Goal: Transaction & Acquisition: Purchase product/service

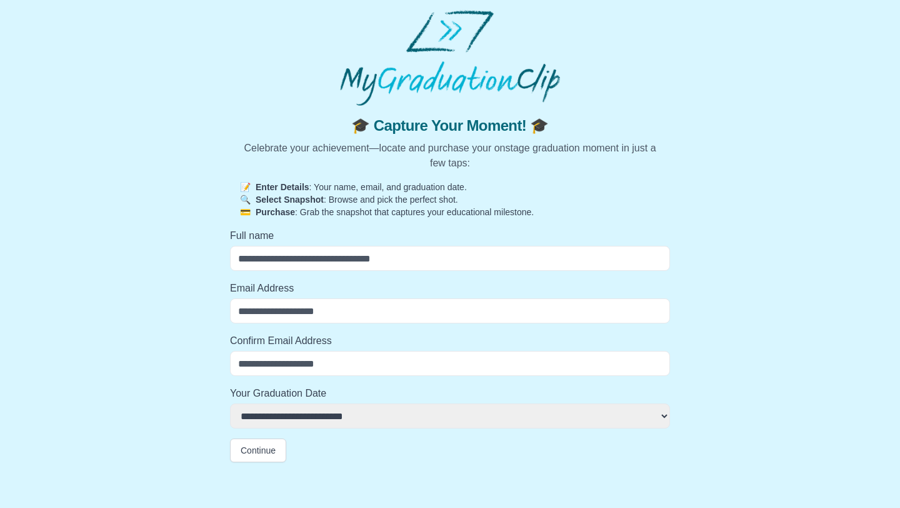
click at [403, 266] on input "Full name" at bounding box center [450, 258] width 440 height 25
type input "**********"
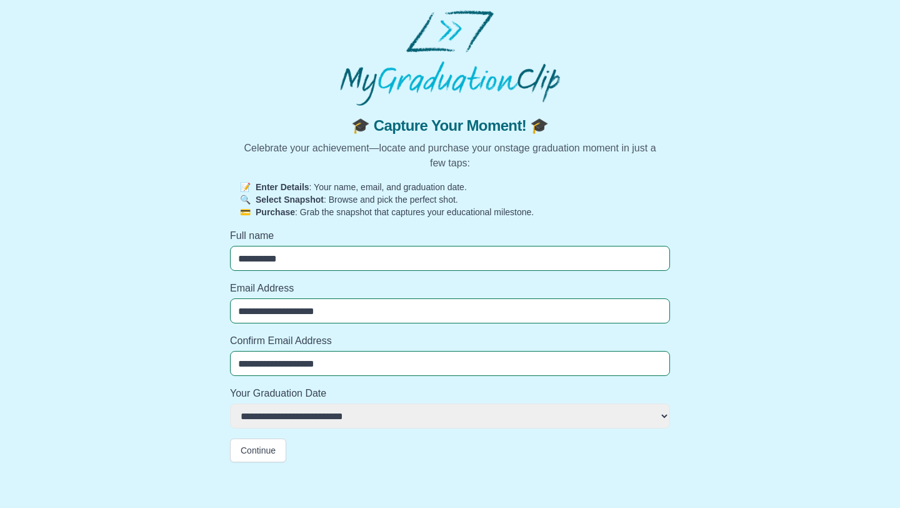
click at [339, 409] on select "**********" at bounding box center [450, 415] width 440 height 25
select select "**********"
click at [268, 443] on button "Continue" at bounding box center [258, 450] width 56 height 24
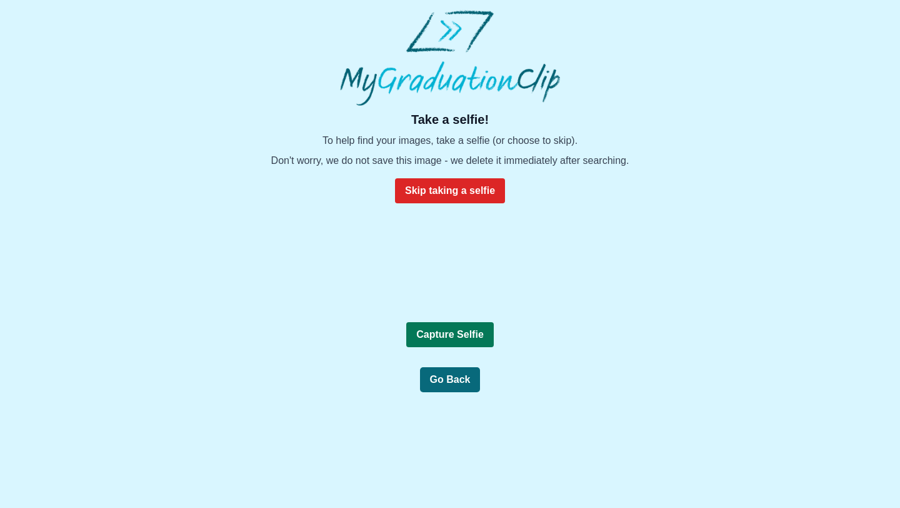
click at [453, 339] on b "Capture Selfie" at bounding box center [450, 334] width 68 height 11
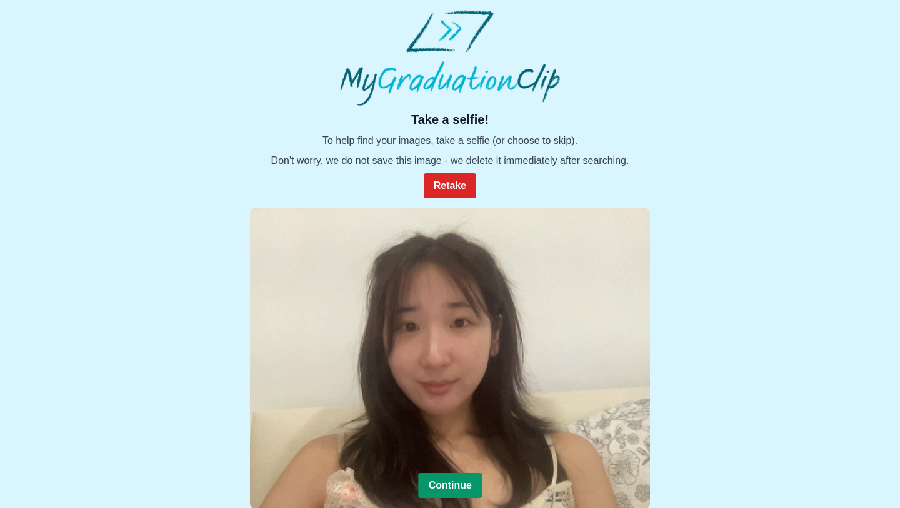
scroll to position [96, 0]
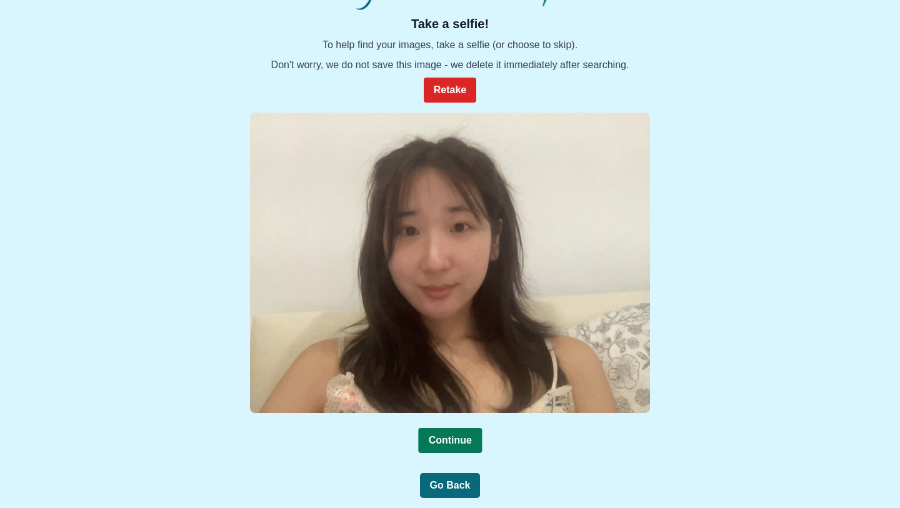
click at [462, 439] on b "Continue" at bounding box center [449, 439] width 43 height 11
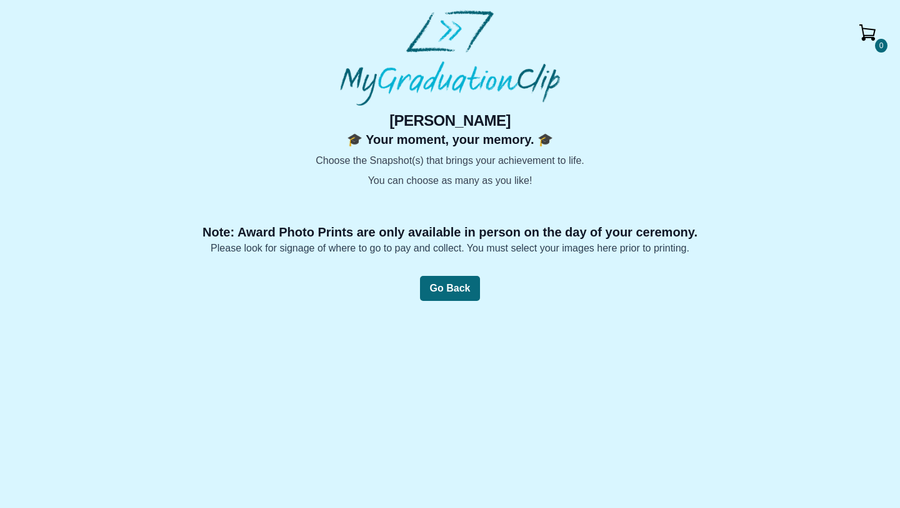
scroll to position [82, 0]
click at [182, 188] on img at bounding box center [182, 188] width 0 height 0
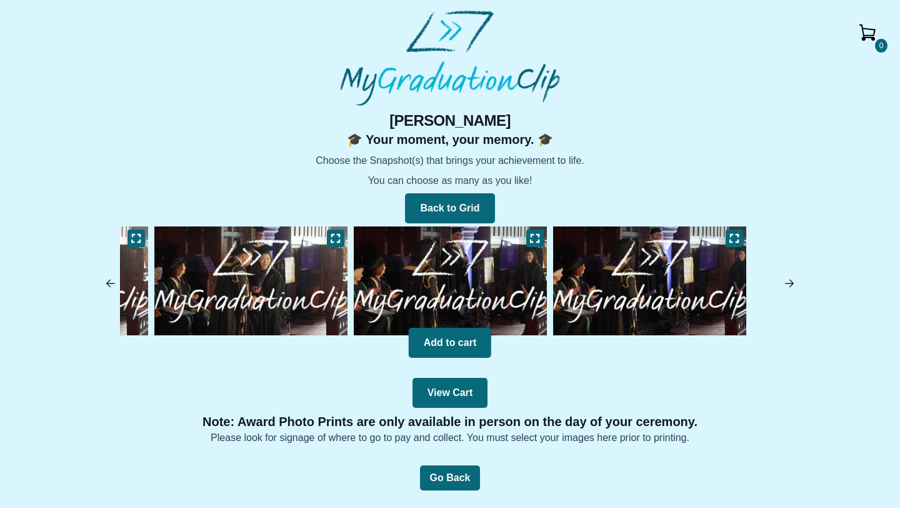
scroll to position [0, 0]
click at [283, 279] on img at bounding box center [250, 280] width 199 height 115
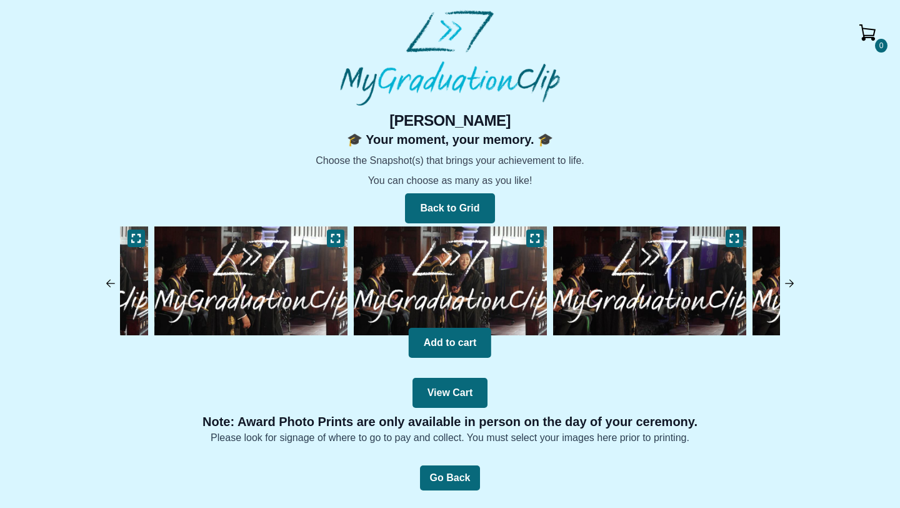
click at [326, 274] on img at bounding box center [250, 280] width 199 height 115
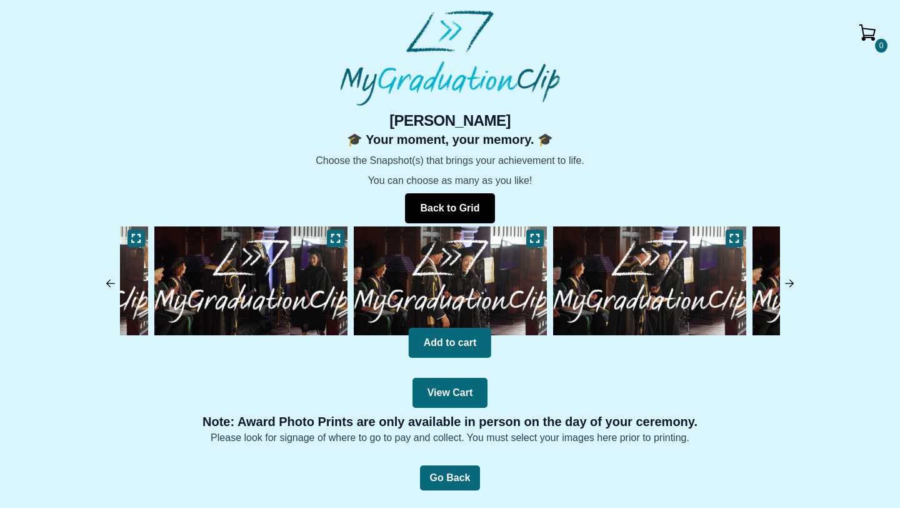
click at [458, 221] on button "Back to Grid" at bounding box center [449, 208] width 89 height 30
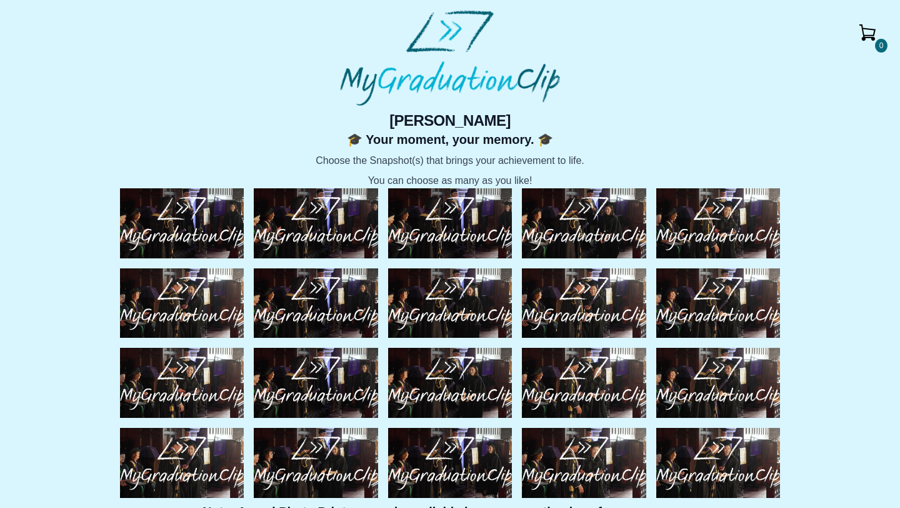
scroll to position [82, 0]
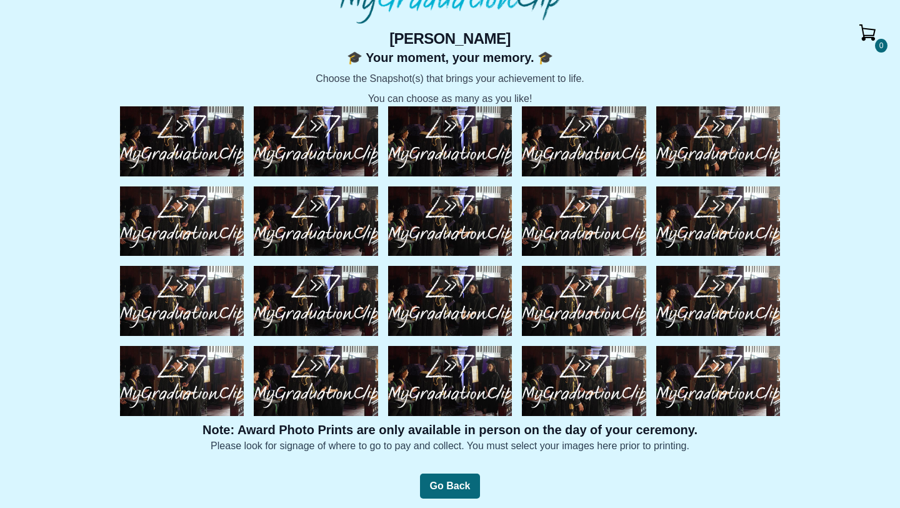
click at [458, 221] on img at bounding box center [450, 221] width 124 height 70
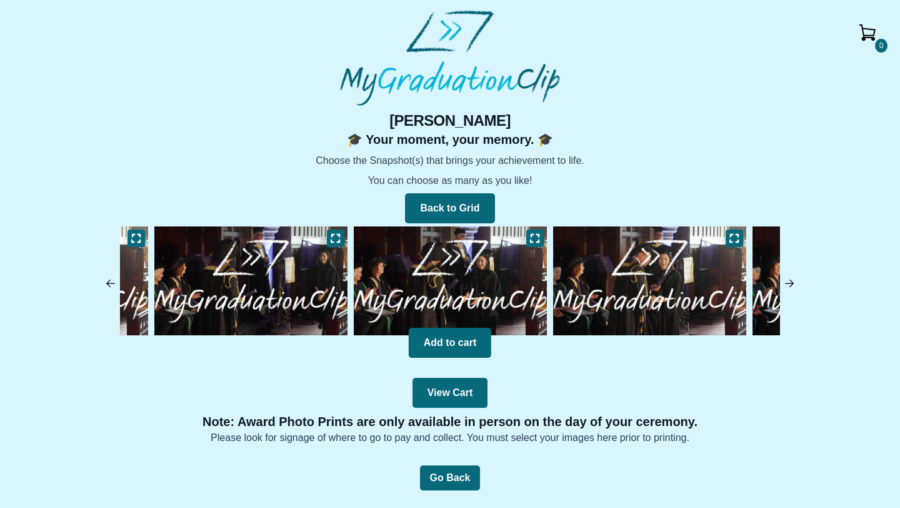
click at [451, 223] on img at bounding box center [450, 280] width 199 height 115
click at [452, 213] on button "Back to Grid" at bounding box center [449, 208] width 89 height 30
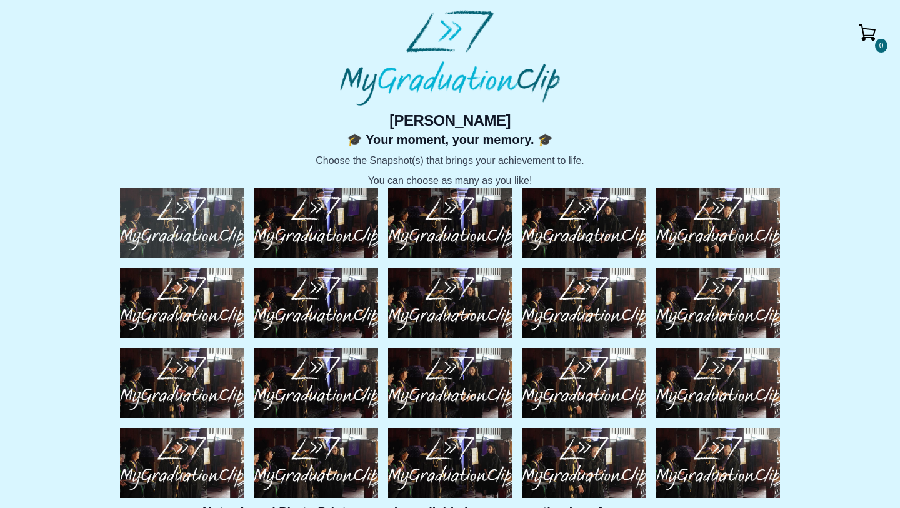
click at [173, 231] on img at bounding box center [182, 223] width 124 height 70
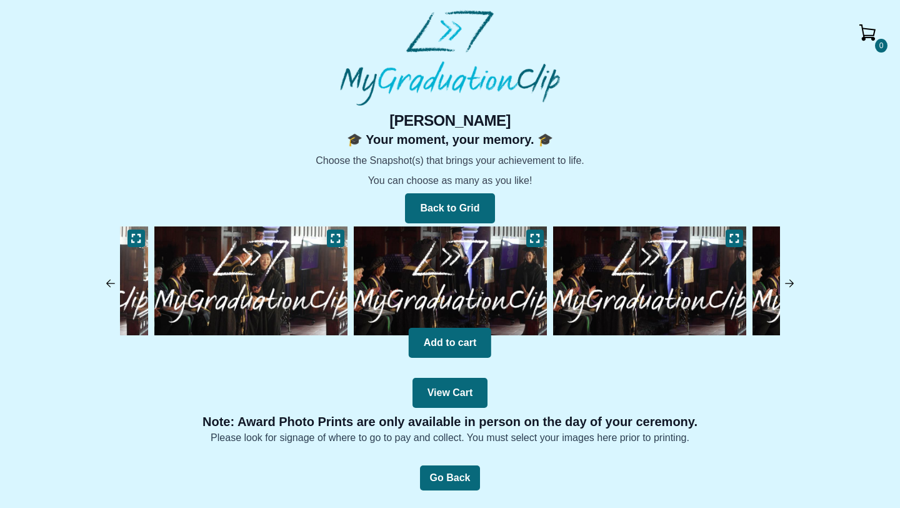
click at [259, 277] on img at bounding box center [250, 280] width 199 height 115
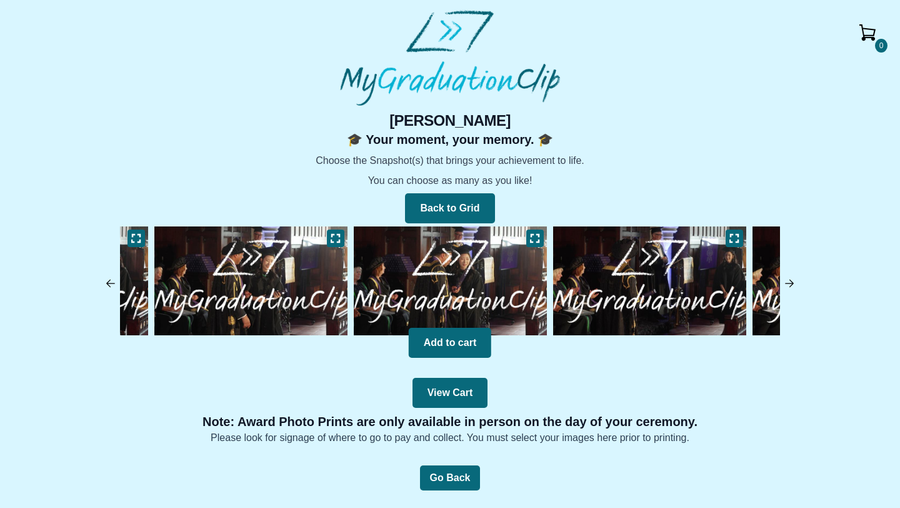
click at [259, 277] on img at bounding box center [250, 280] width 199 height 115
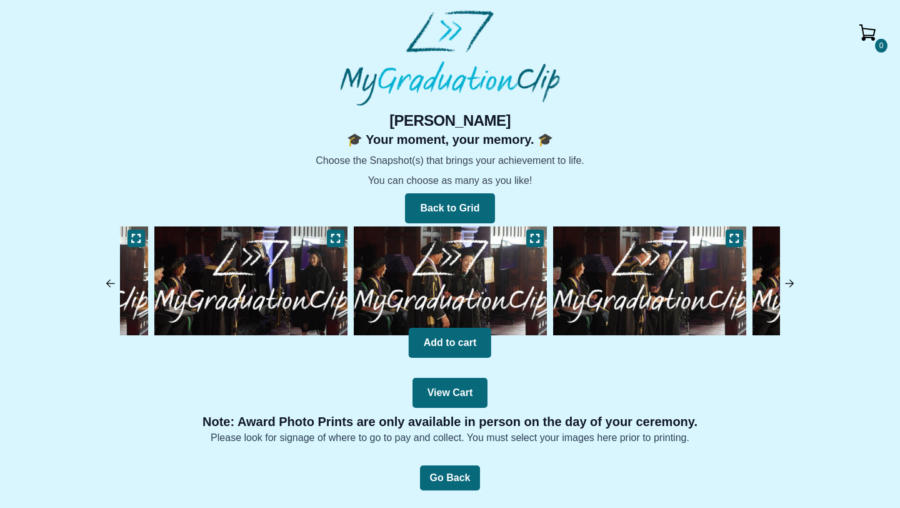
click at [259, 277] on img at bounding box center [250, 280] width 199 height 115
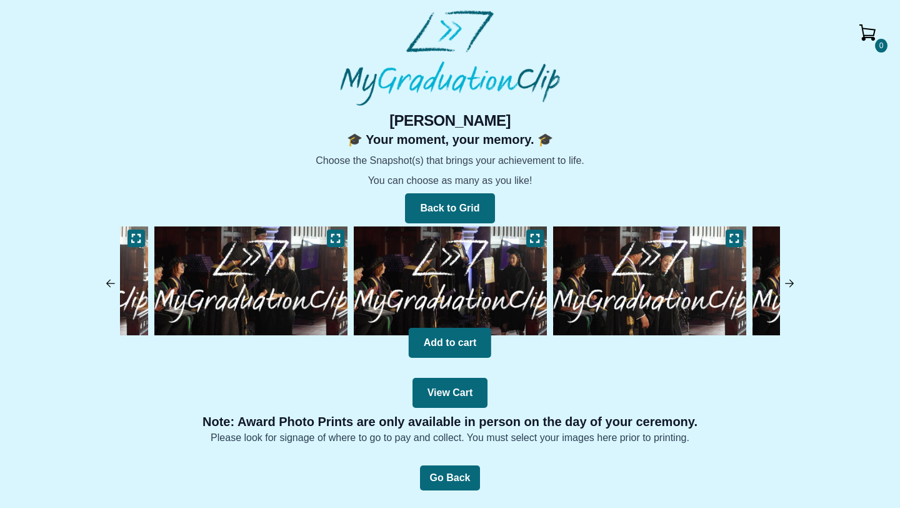
click at [263, 277] on img at bounding box center [250, 280] width 199 height 115
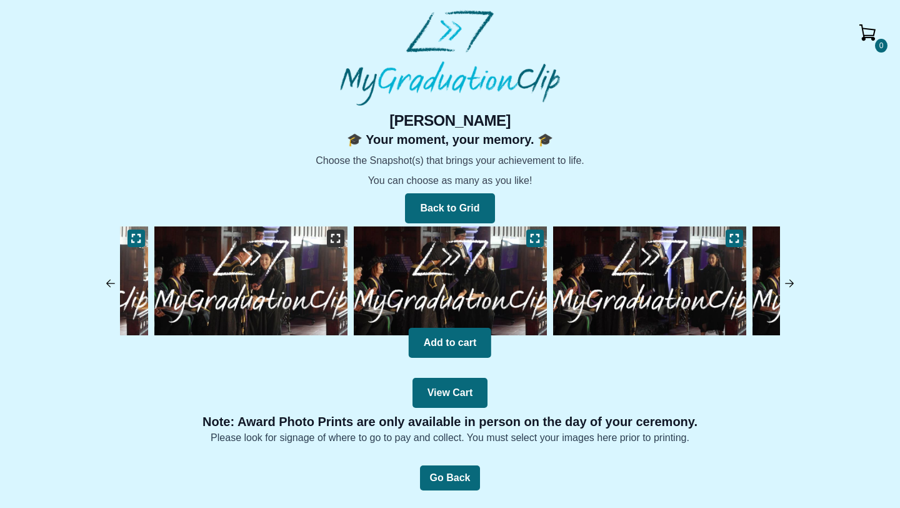
click at [333, 242] on icon at bounding box center [335, 238] width 9 height 8
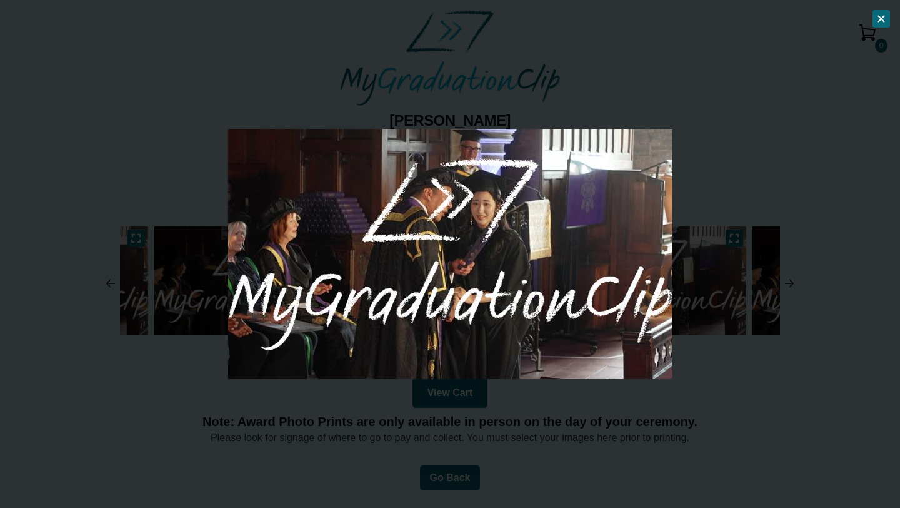
click at [818, 170] on div at bounding box center [450, 254] width 900 height 508
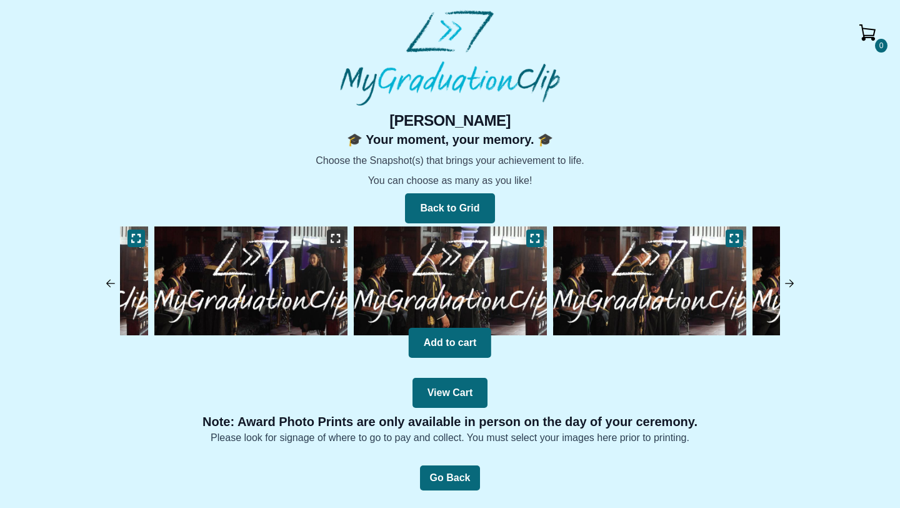
click at [338, 237] on icon at bounding box center [336, 238] width 10 height 10
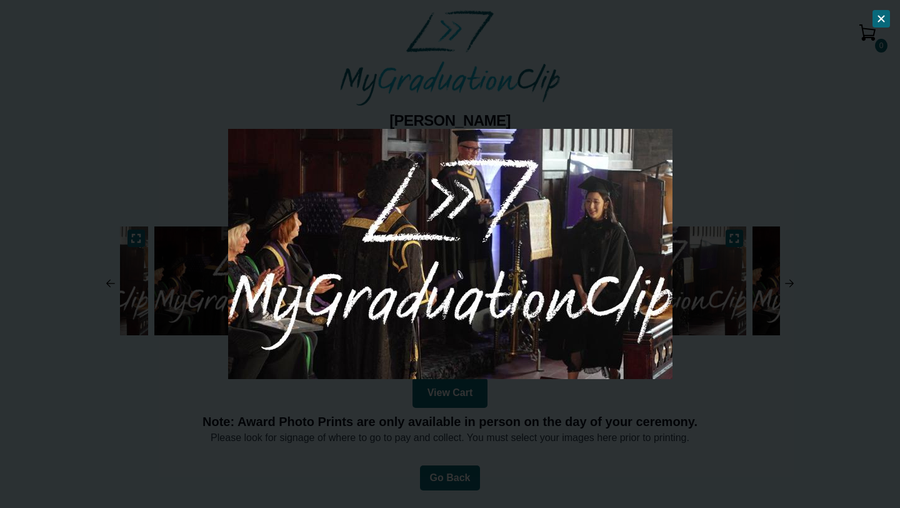
click at [750, 156] on div at bounding box center [450, 254] width 900 height 508
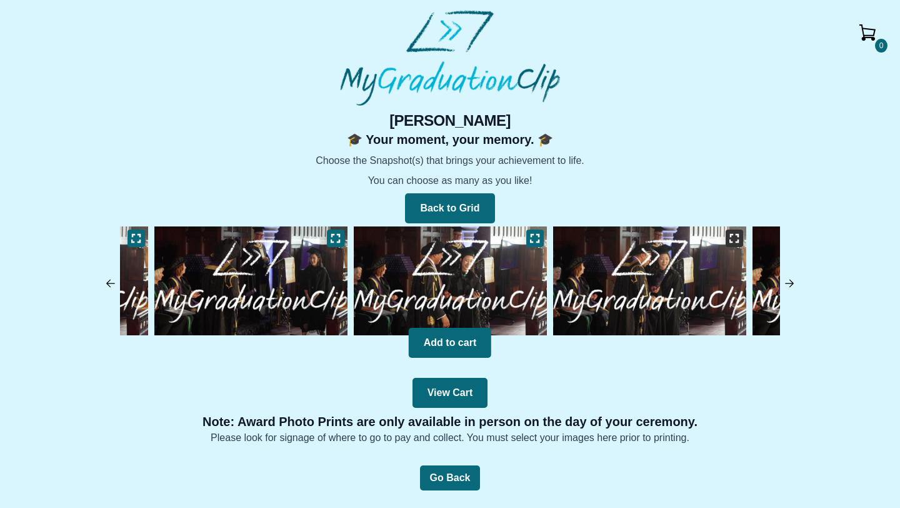
click at [737, 236] on icon at bounding box center [735, 238] width 10 height 10
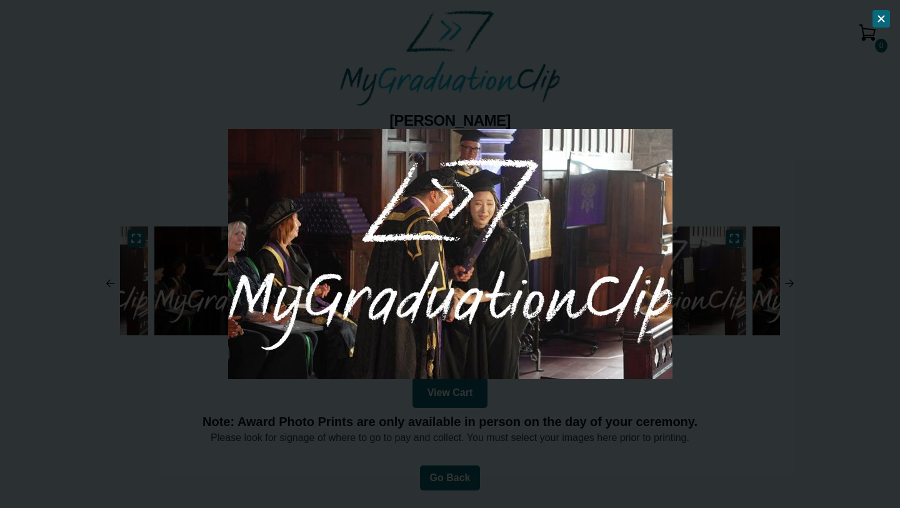
click at [783, 169] on div at bounding box center [450, 254] width 900 height 508
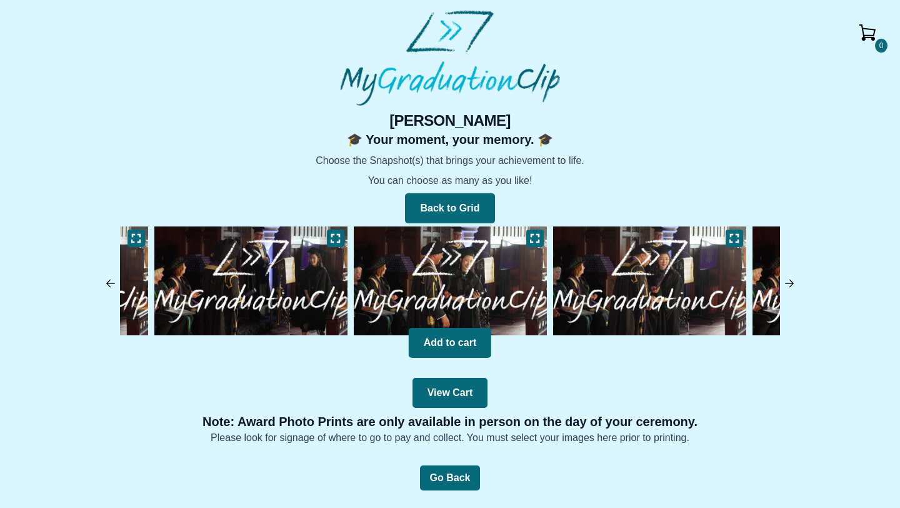
click at [792, 285] on img at bounding box center [789, 283] width 13 height 13
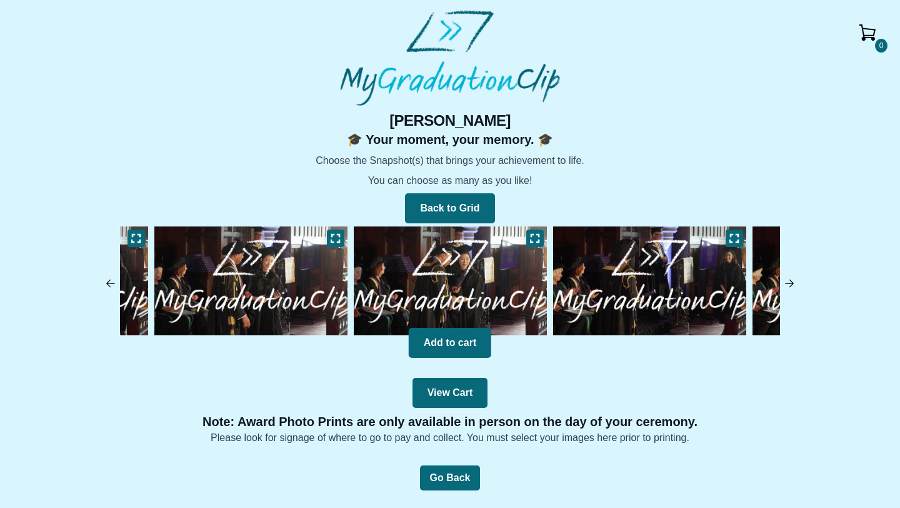
click at [790, 278] on img at bounding box center [789, 283] width 13 height 13
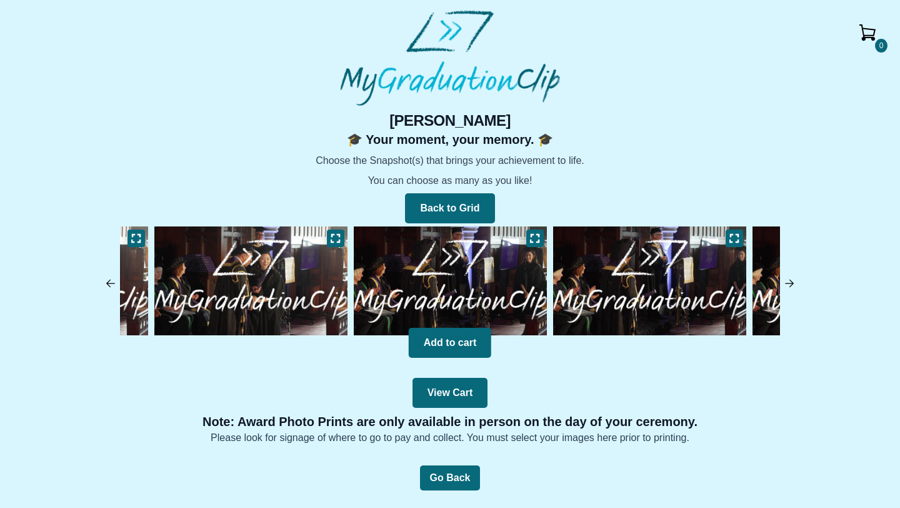
click at [790, 278] on img at bounding box center [789, 283] width 13 height 13
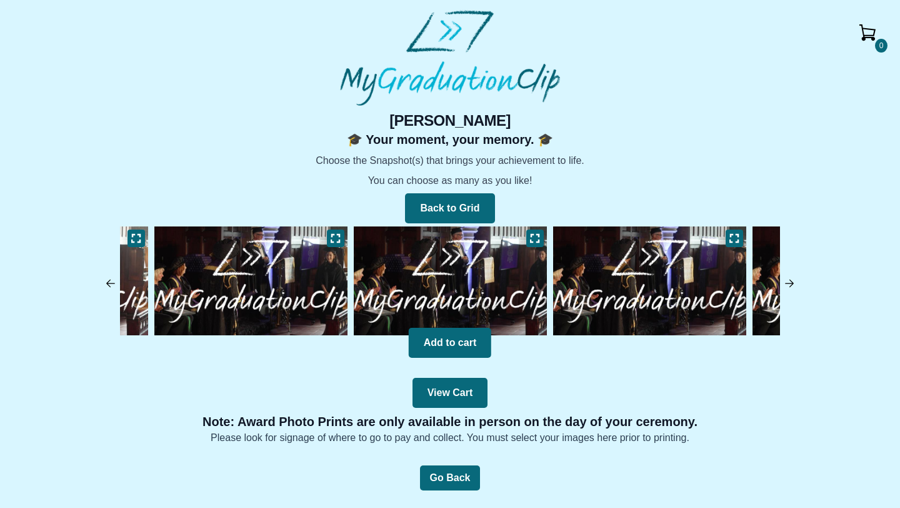
click at [790, 278] on img at bounding box center [789, 283] width 13 height 13
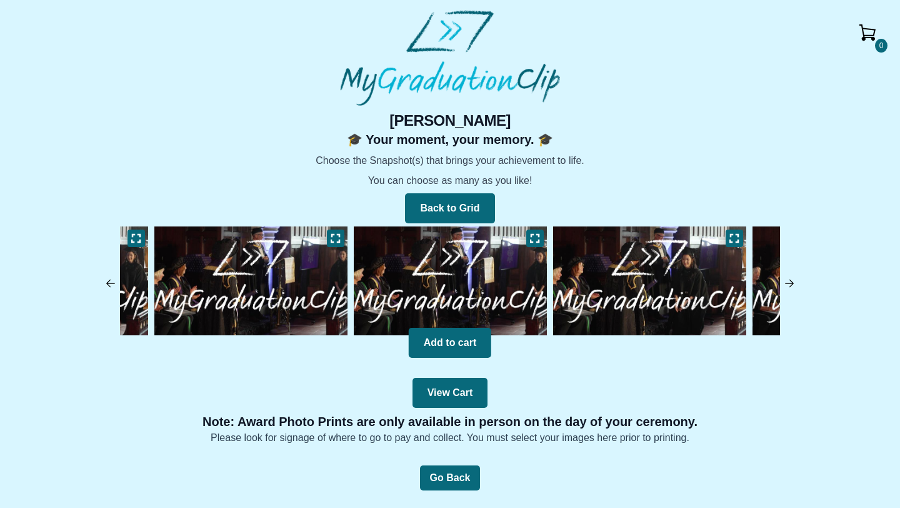
click at [790, 278] on img at bounding box center [789, 283] width 13 height 13
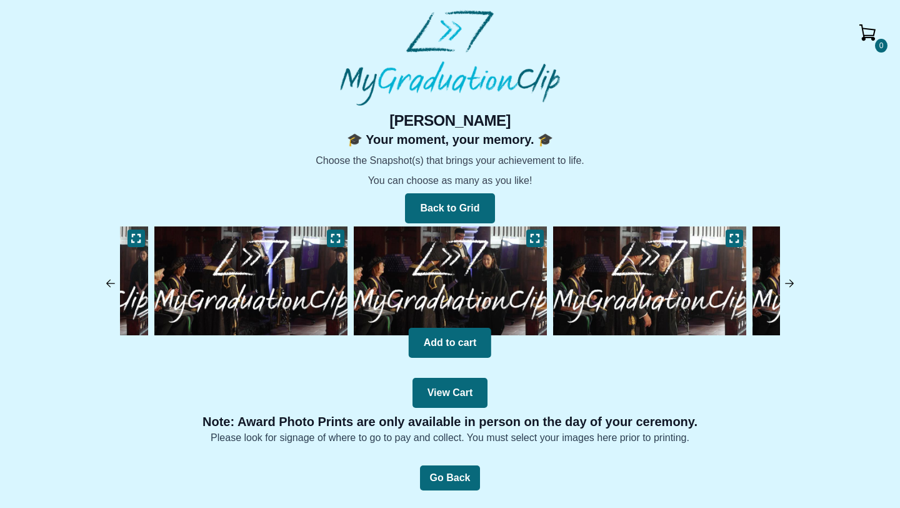
click at [791, 279] on img at bounding box center [789, 283] width 13 height 13
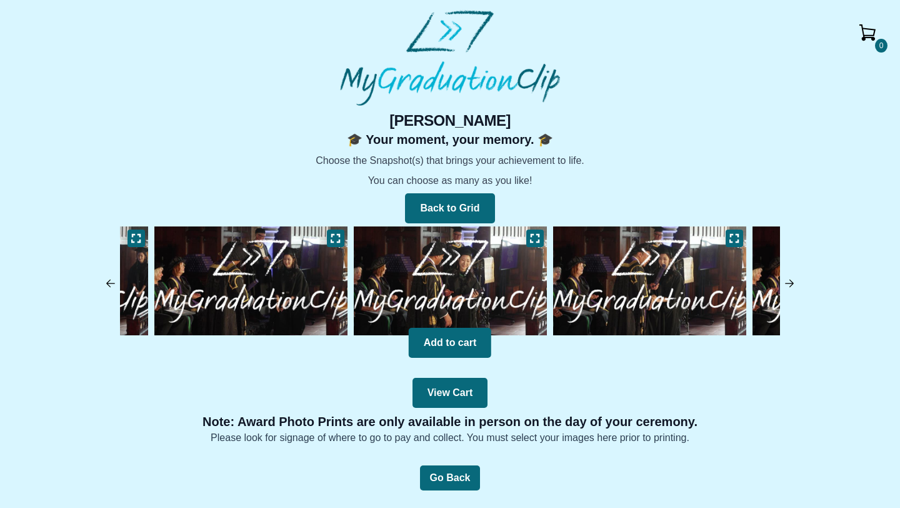
click at [723, 237] on img at bounding box center [649, 280] width 199 height 115
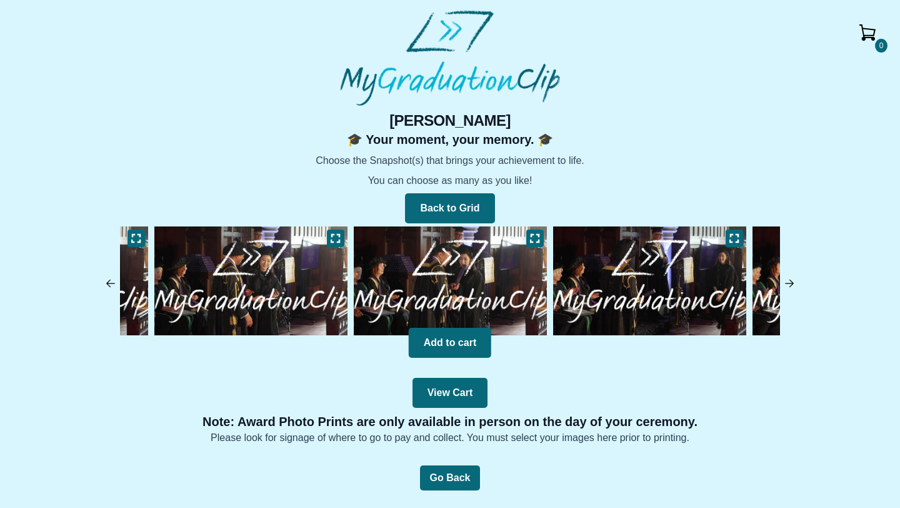
click at [515, 241] on img at bounding box center [450, 280] width 199 height 115
click at [791, 284] on img at bounding box center [789, 283] width 13 height 13
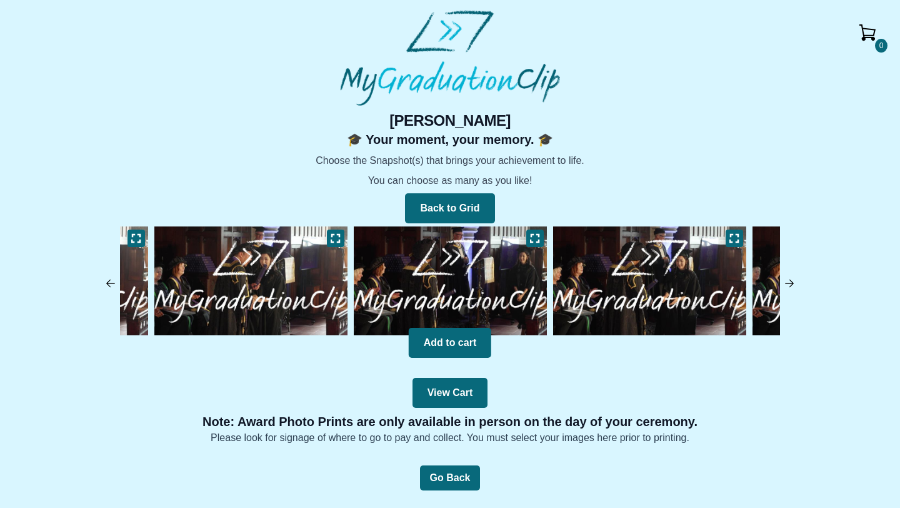
click at [793, 290] on div "0 [PERSON_NAME] 🎓 Your moment, your memory. 🎓 Choose the Snapshot(s) that bring…" at bounding box center [450, 278] width 880 height 334
click at [791, 286] on img at bounding box center [789, 283] width 13 height 13
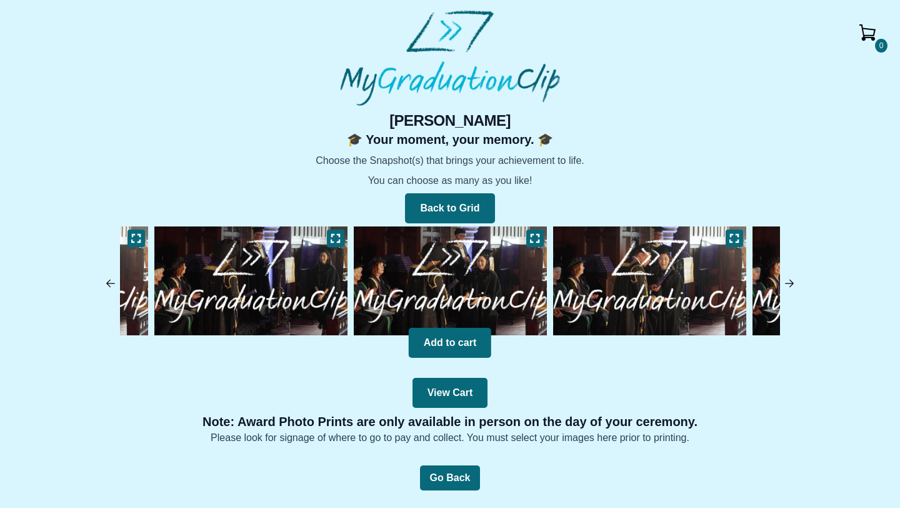
click at [795, 282] on img at bounding box center [789, 283] width 13 height 13
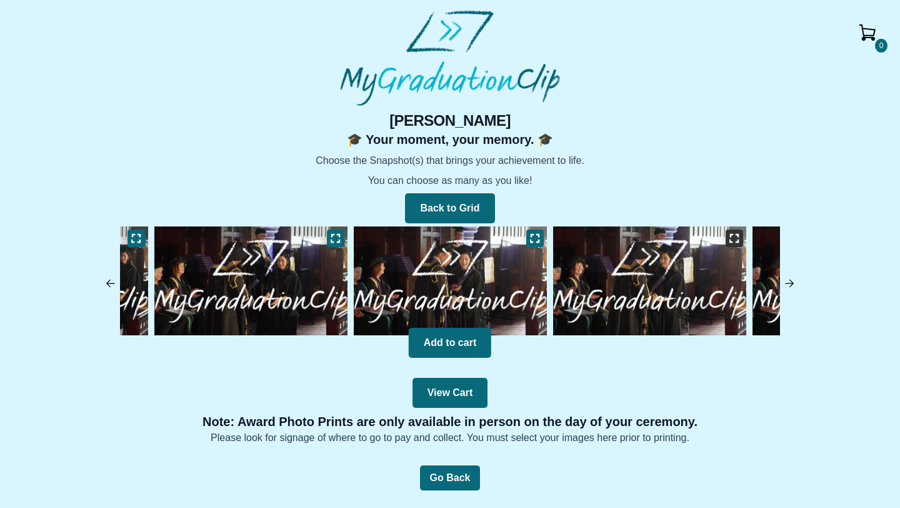
click at [731, 234] on icon at bounding box center [734, 238] width 9 height 8
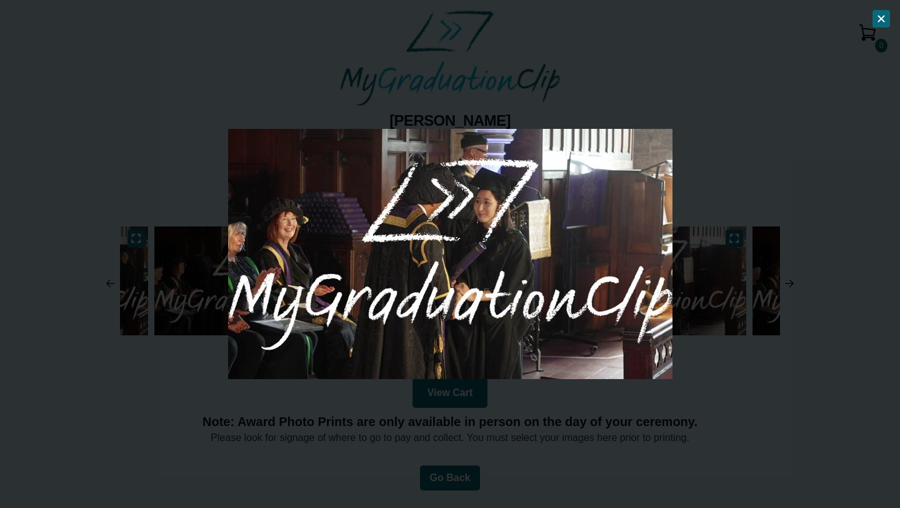
click at [768, 199] on div at bounding box center [450, 254] width 900 height 508
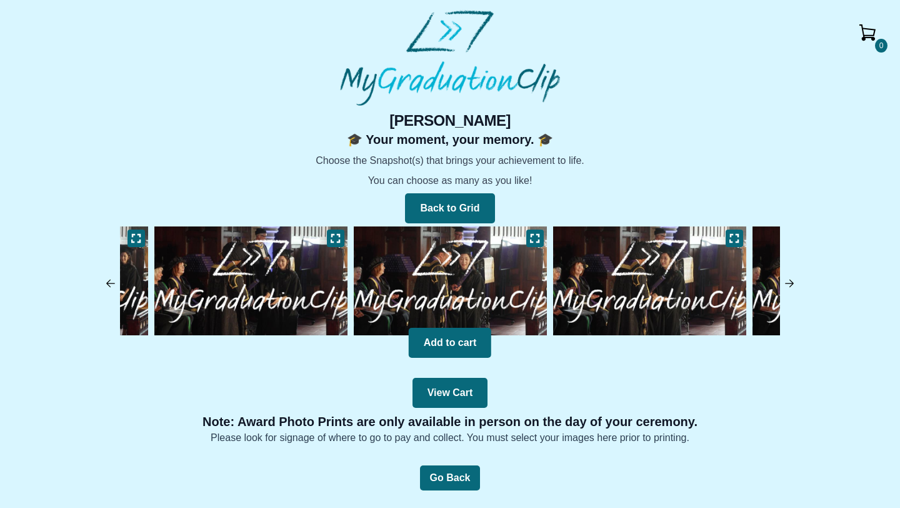
click at [788, 284] on img at bounding box center [789, 283] width 13 height 13
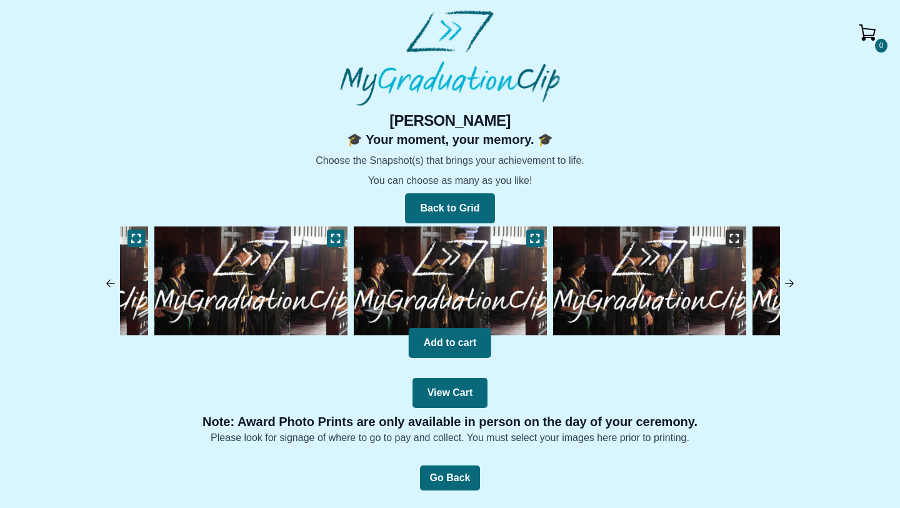
click at [736, 241] on icon at bounding box center [734, 238] width 9 height 8
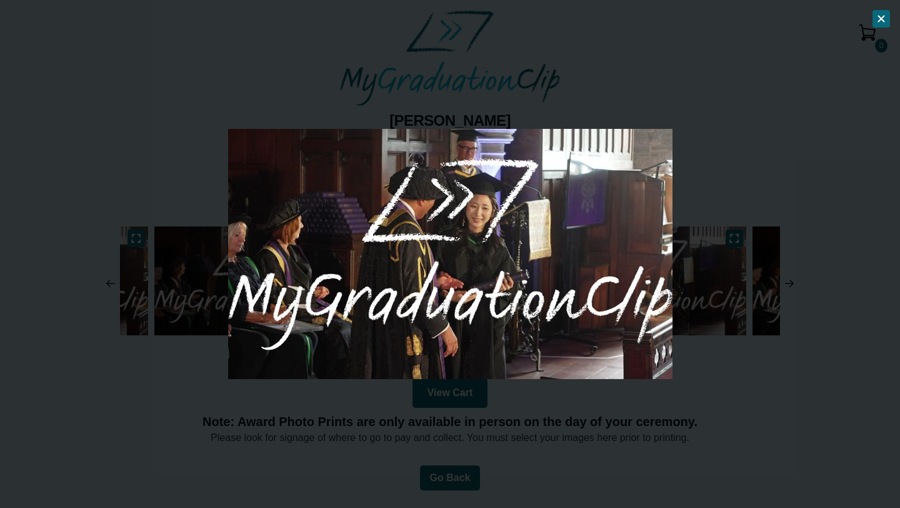
click at [751, 258] on div at bounding box center [450, 254] width 900 height 508
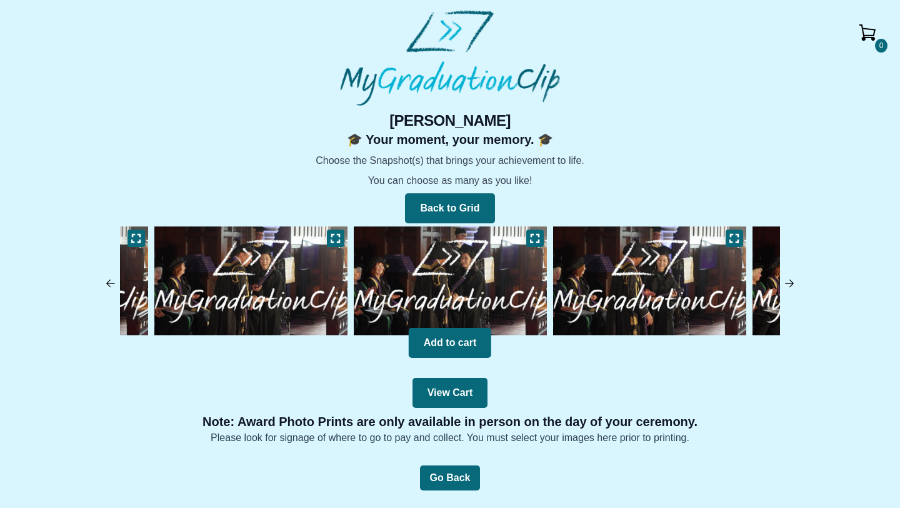
click at [791, 286] on img at bounding box center [789, 283] width 13 height 13
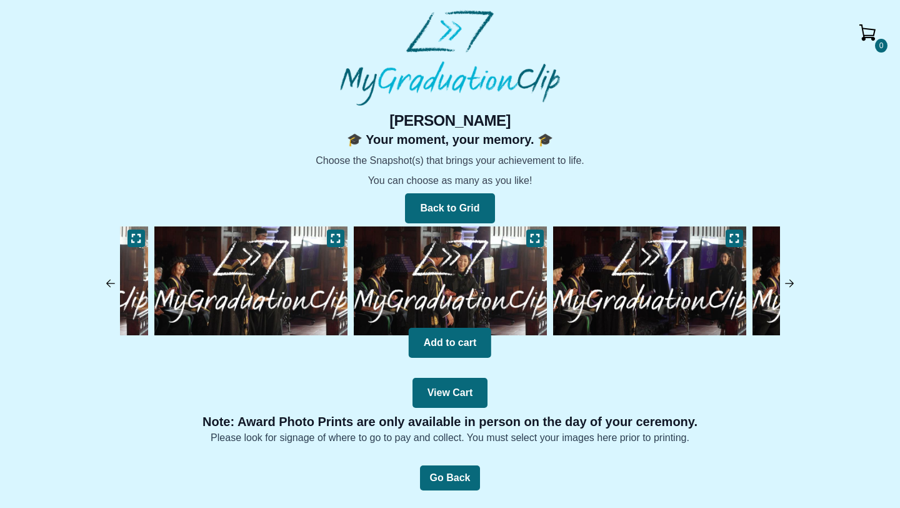
click at [783, 285] on img at bounding box center [789, 283] width 13 height 13
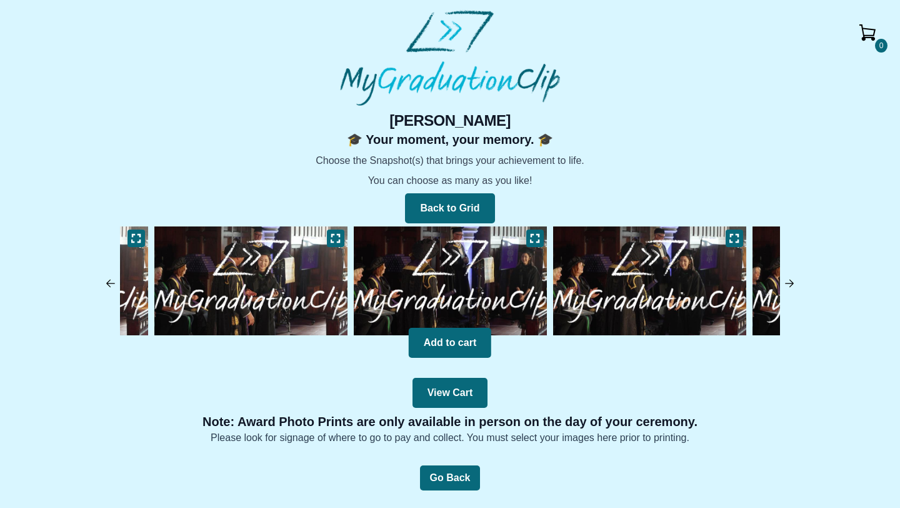
click at [783, 285] on img at bounding box center [789, 283] width 13 height 13
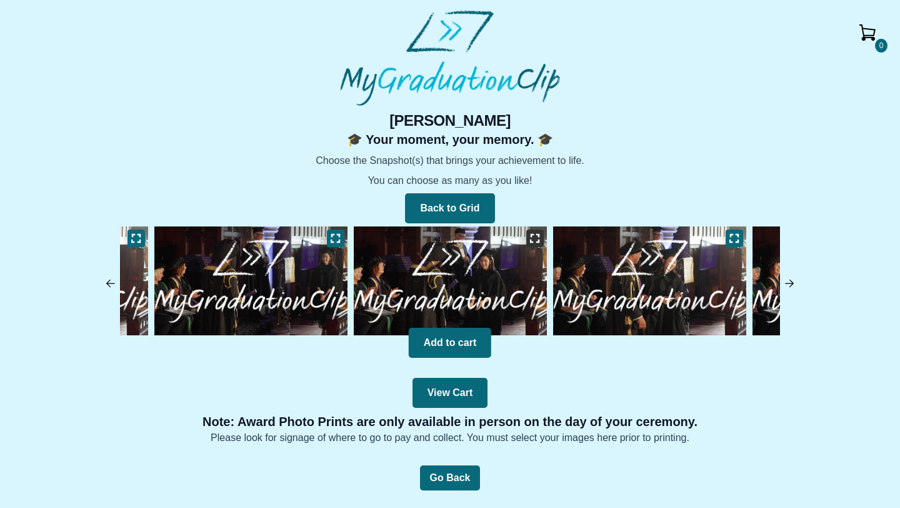
click at [532, 237] on icon at bounding box center [535, 238] width 9 height 8
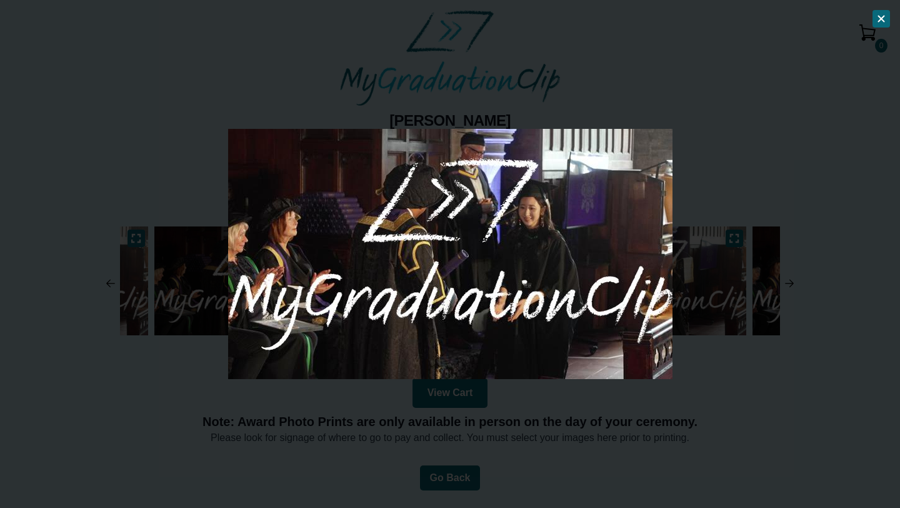
click at [795, 134] on div at bounding box center [450, 254] width 900 height 508
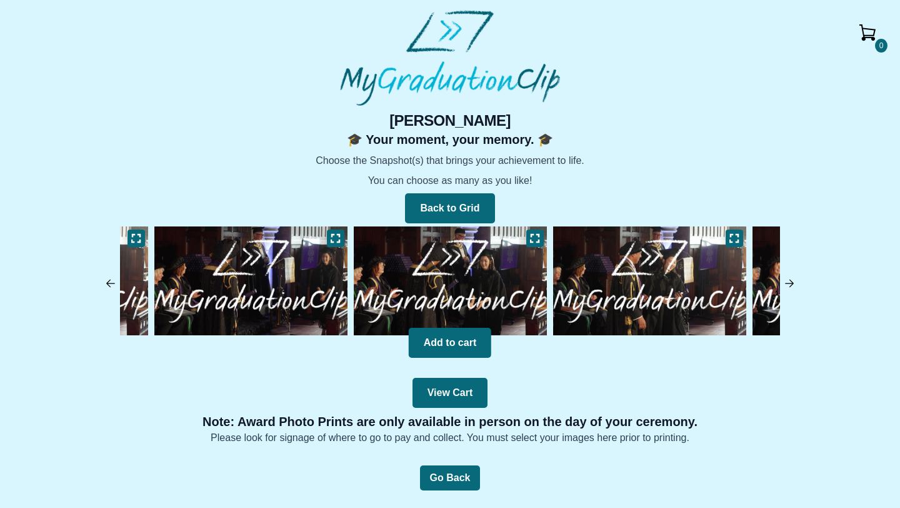
click at [785, 286] on img at bounding box center [789, 283] width 13 height 13
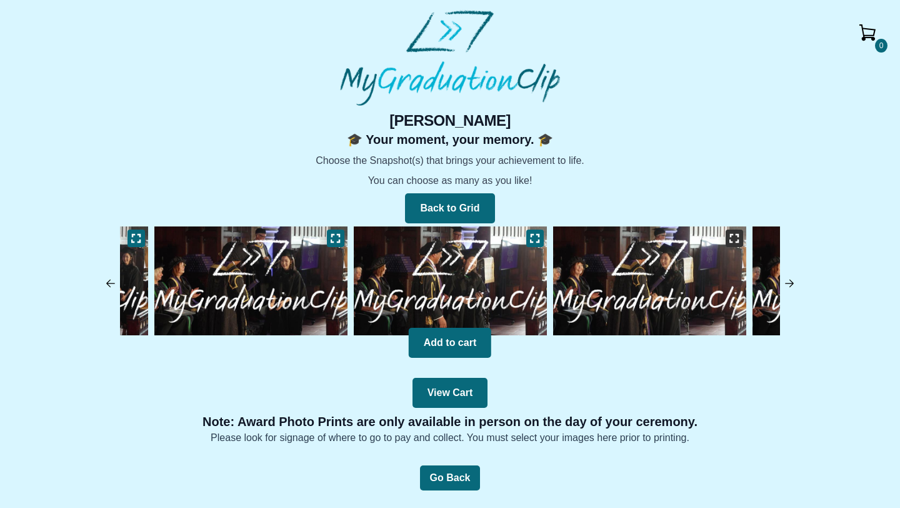
click at [733, 239] on icon at bounding box center [735, 238] width 10 height 10
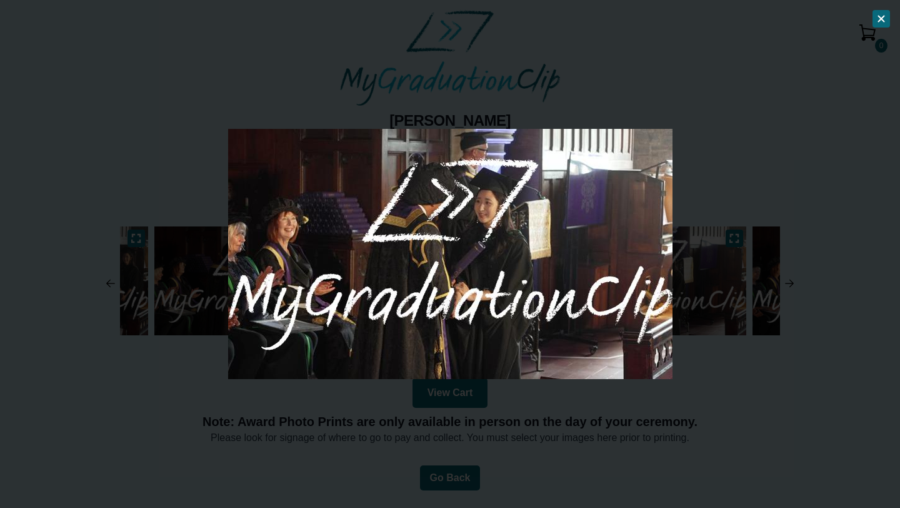
click at [685, 202] on div at bounding box center [450, 254] width 900 height 508
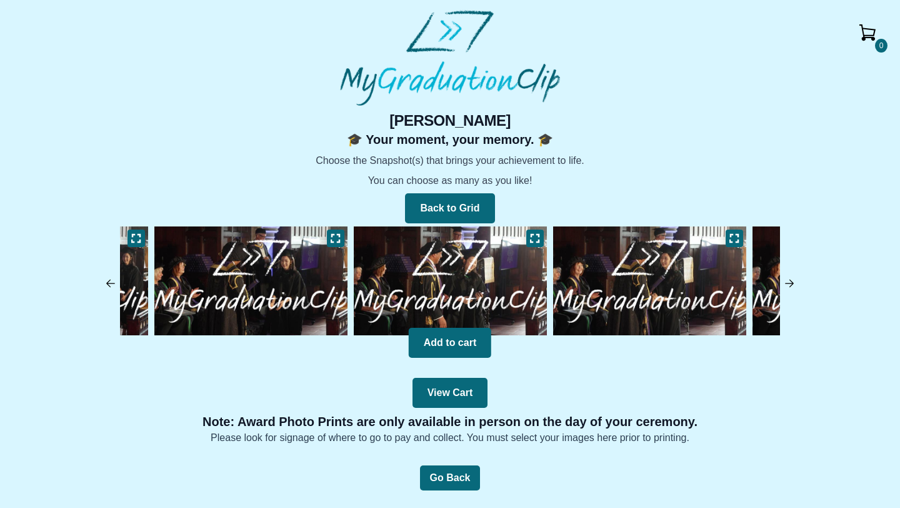
click at [789, 280] on img at bounding box center [789, 283] width 13 height 13
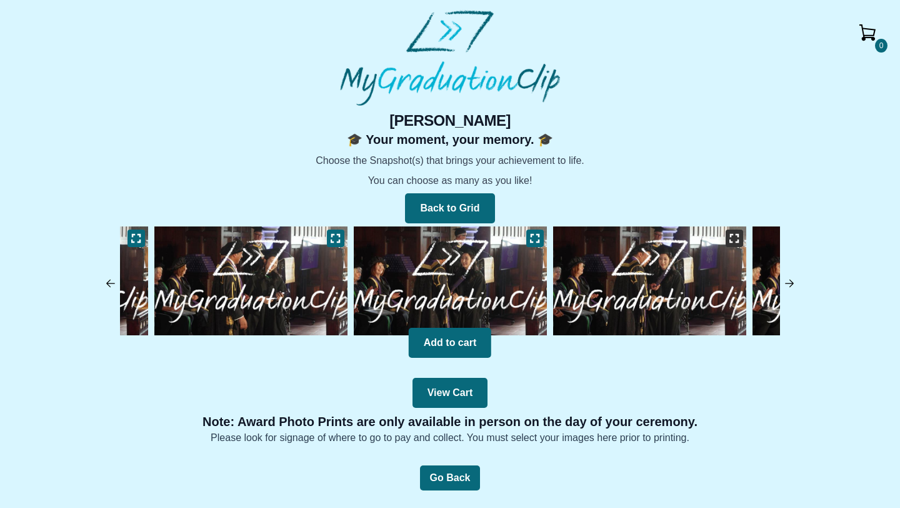
click at [735, 243] on icon at bounding box center [735, 238] width 10 height 10
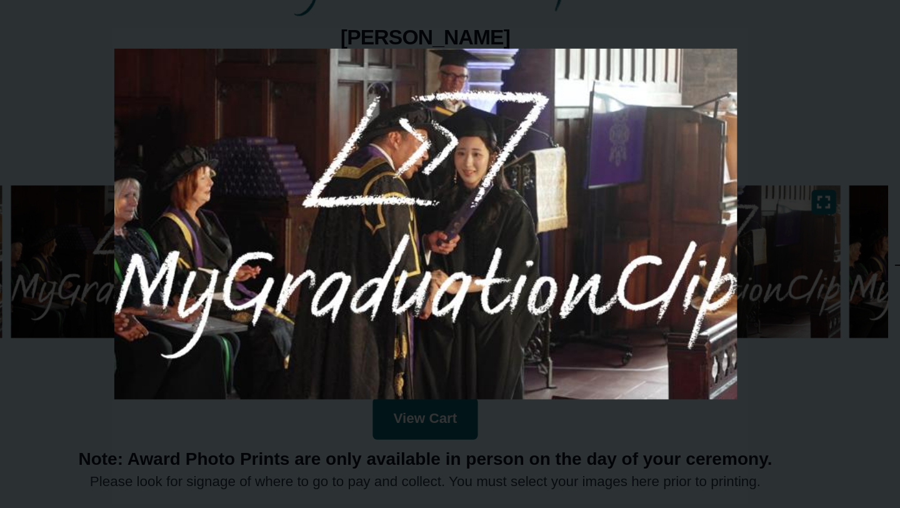
click at [709, 172] on div at bounding box center [450, 254] width 900 height 508
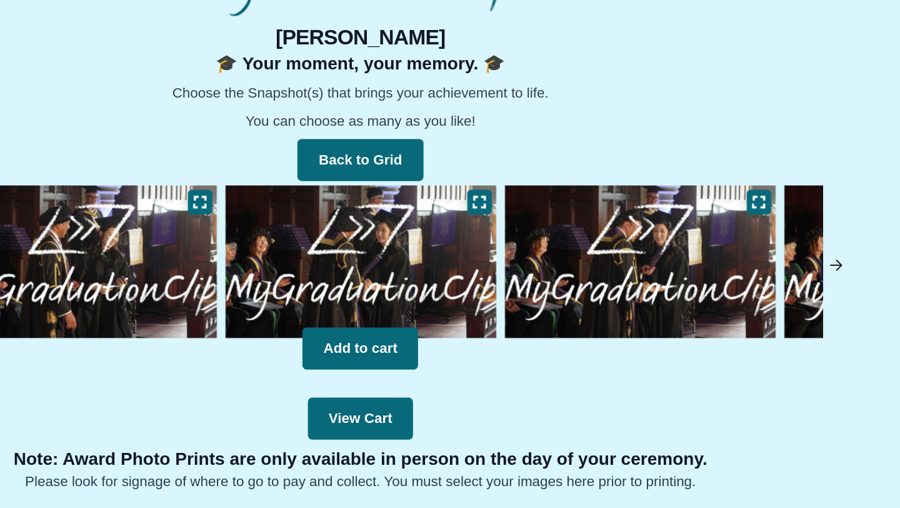
click at [790, 286] on img at bounding box center [789, 283] width 13 height 13
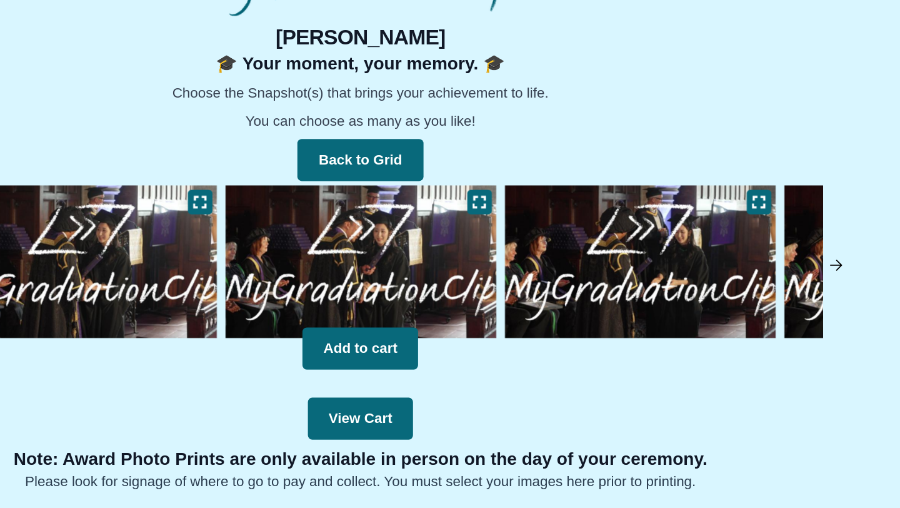
click at [792, 283] on img at bounding box center [789, 283] width 13 height 13
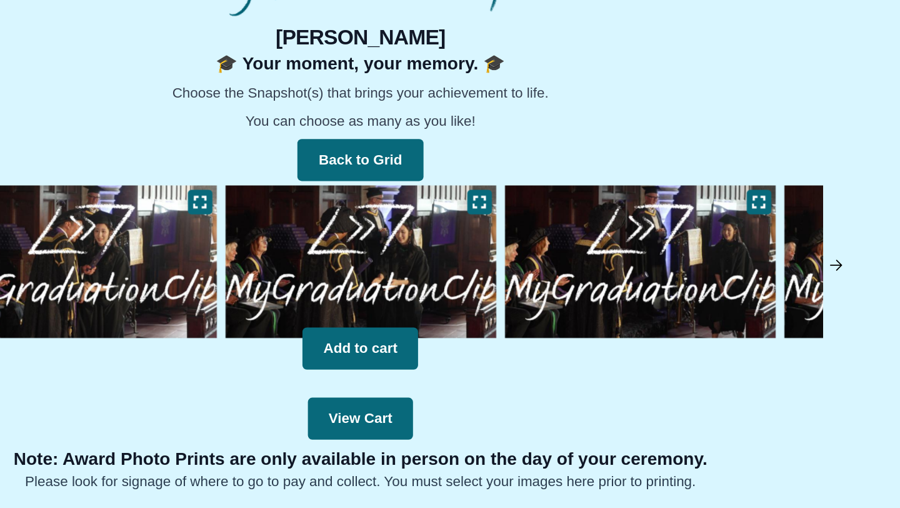
click at [792, 283] on img at bounding box center [789, 283] width 13 height 13
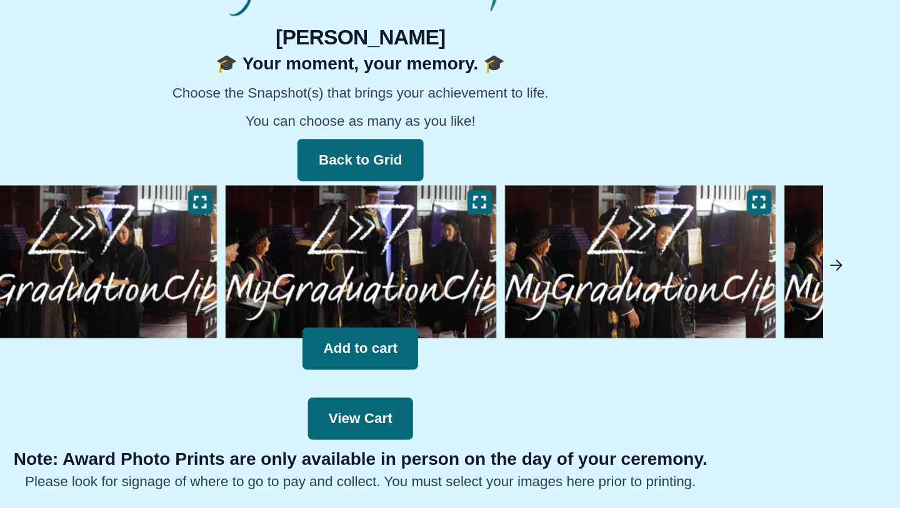
click at [792, 283] on img at bounding box center [789, 283] width 13 height 13
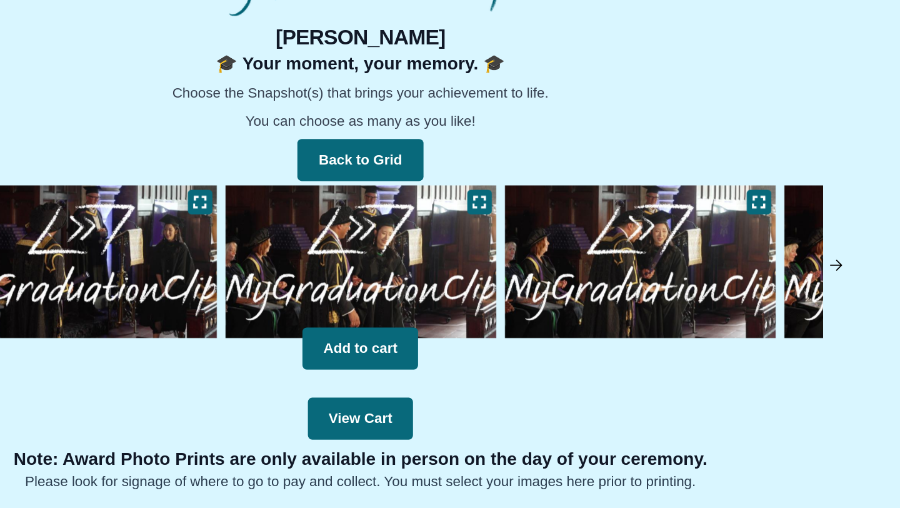
click at [792, 283] on img at bounding box center [789, 283] width 13 height 13
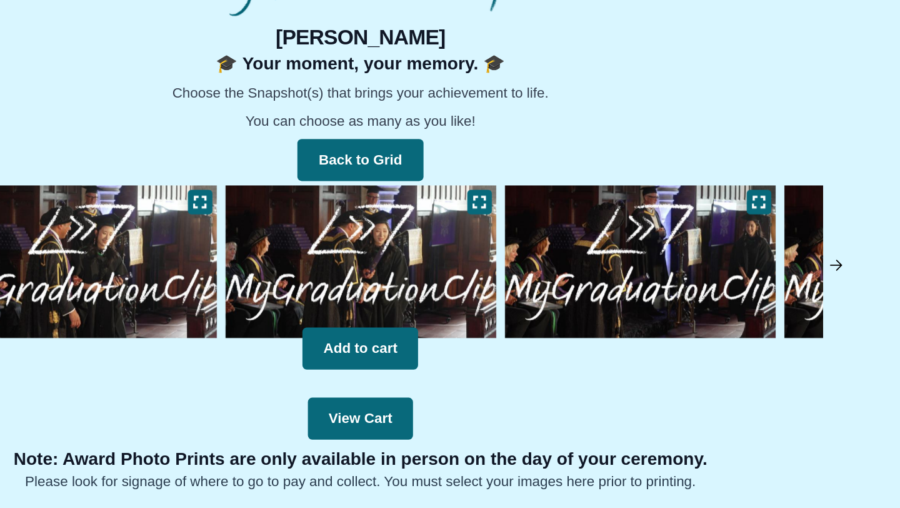
click at [792, 283] on img at bounding box center [789, 283] width 13 height 13
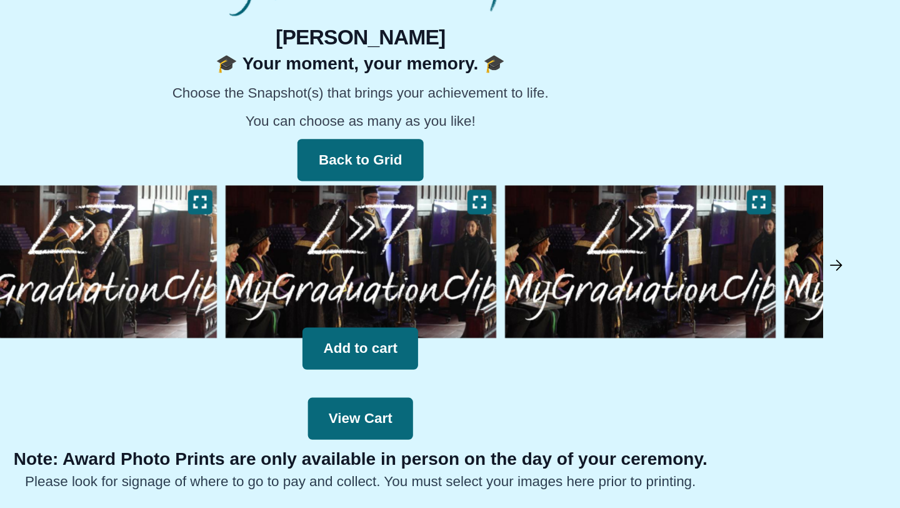
click at [792, 283] on img at bounding box center [789, 283] width 13 height 13
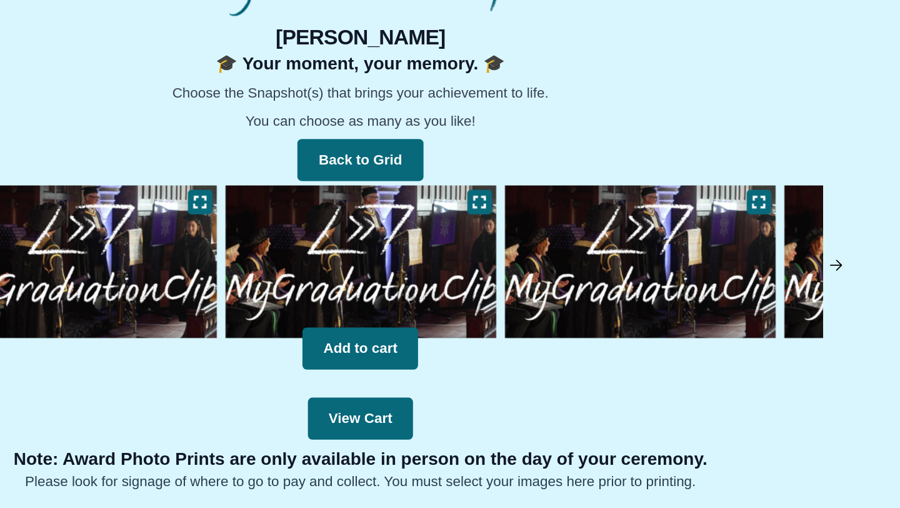
click at [792, 283] on img at bounding box center [789, 283] width 13 height 13
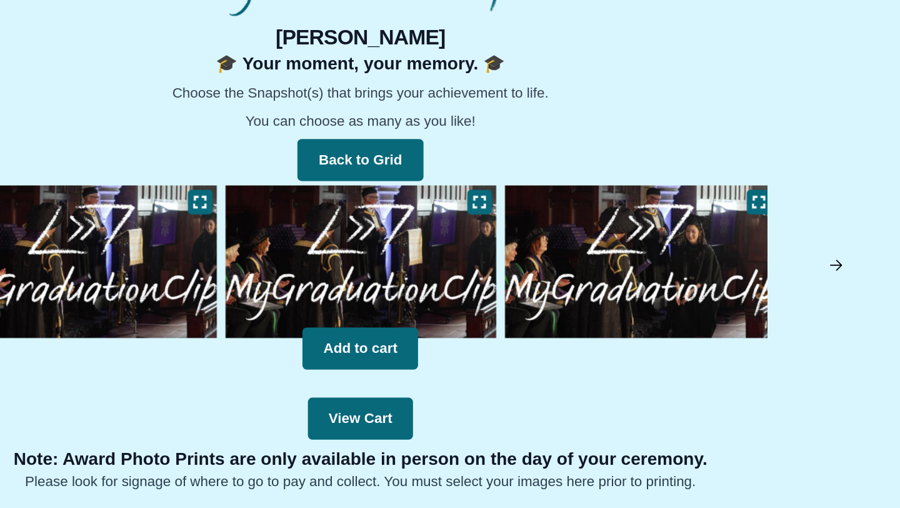
click at [792, 283] on img at bounding box center [789, 283] width 13 height 13
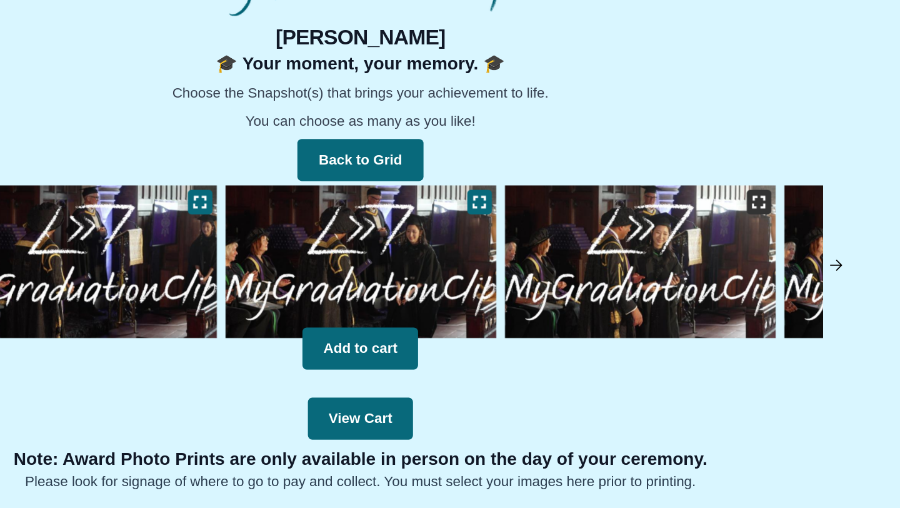
click at [728, 233] on button at bounding box center [735, 238] width 18 height 18
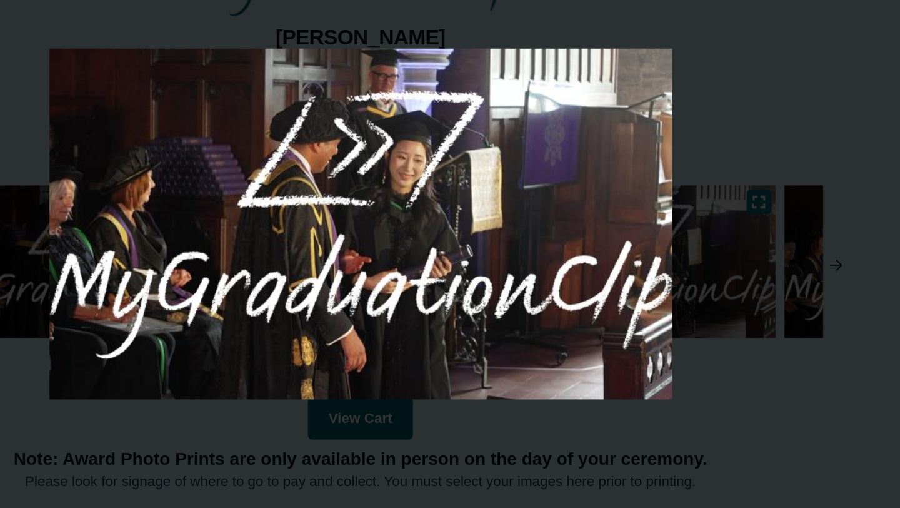
click at [736, 204] on div at bounding box center [450, 254] width 900 height 508
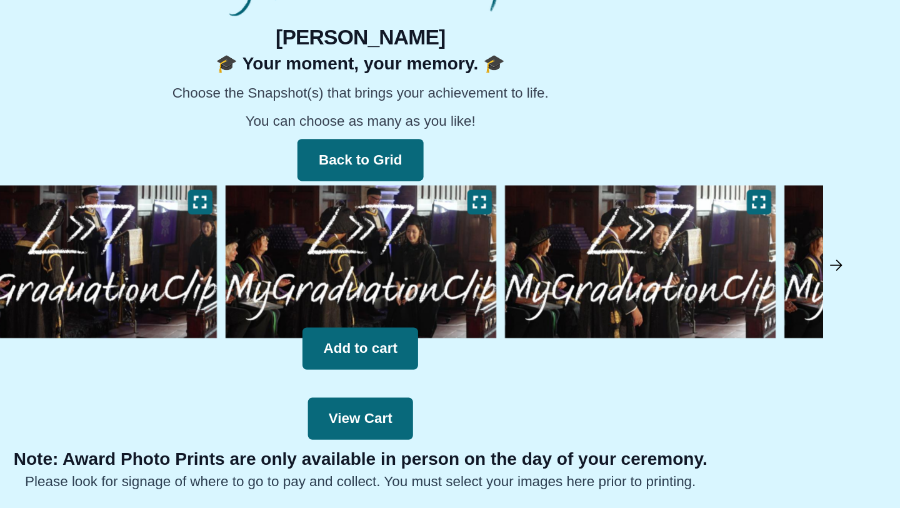
click at [792, 283] on img at bounding box center [789, 283] width 13 height 13
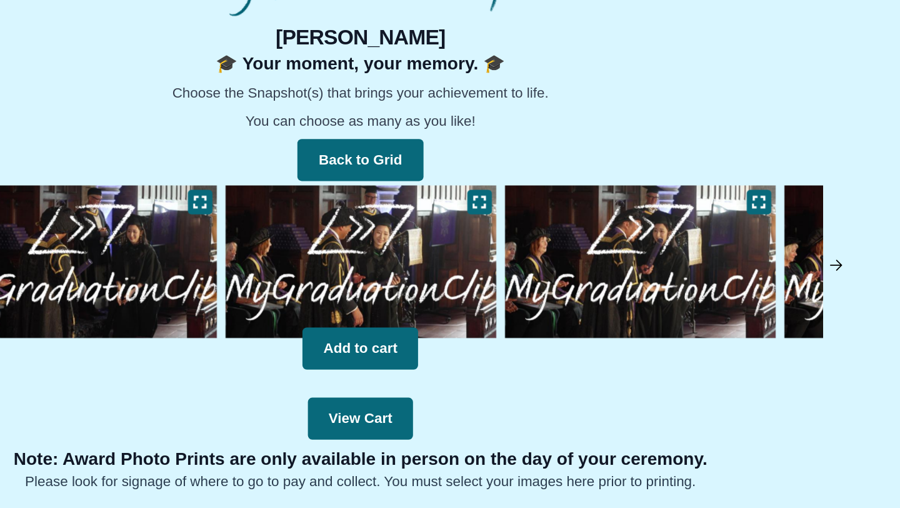
click at [790, 284] on img at bounding box center [789, 283] width 13 height 13
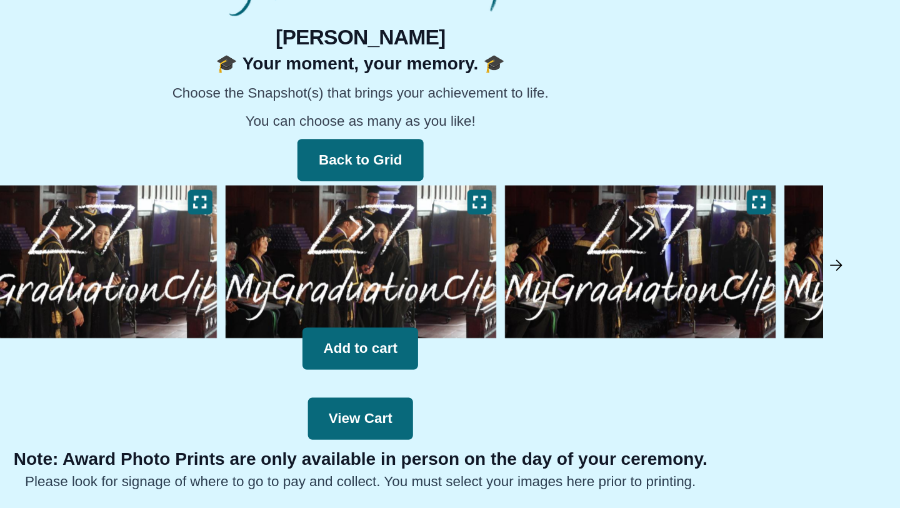
click at [790, 284] on img at bounding box center [789, 283] width 13 height 13
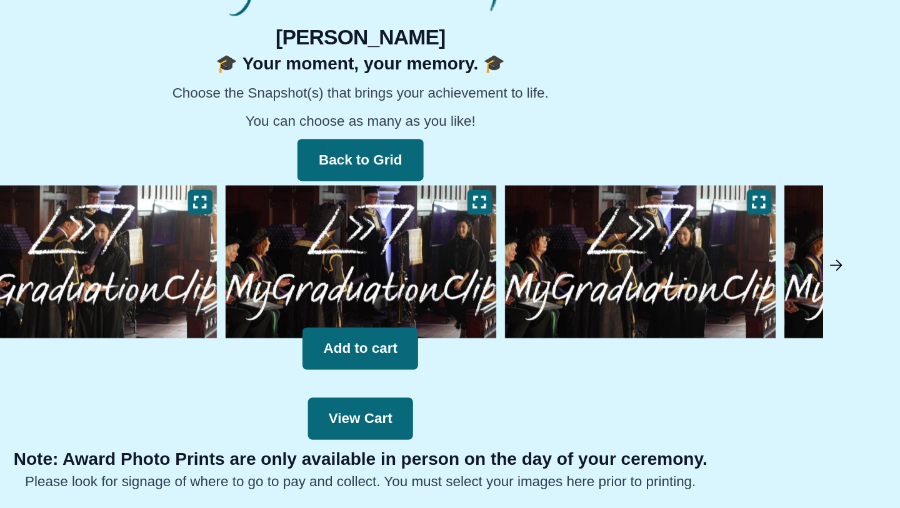
click at [790, 284] on img at bounding box center [789, 283] width 13 height 13
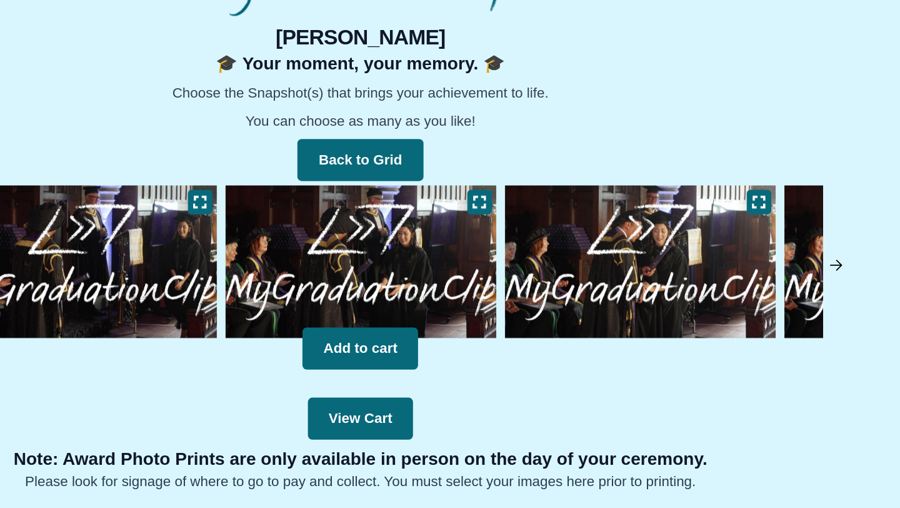
click at [790, 284] on img at bounding box center [789, 283] width 13 height 13
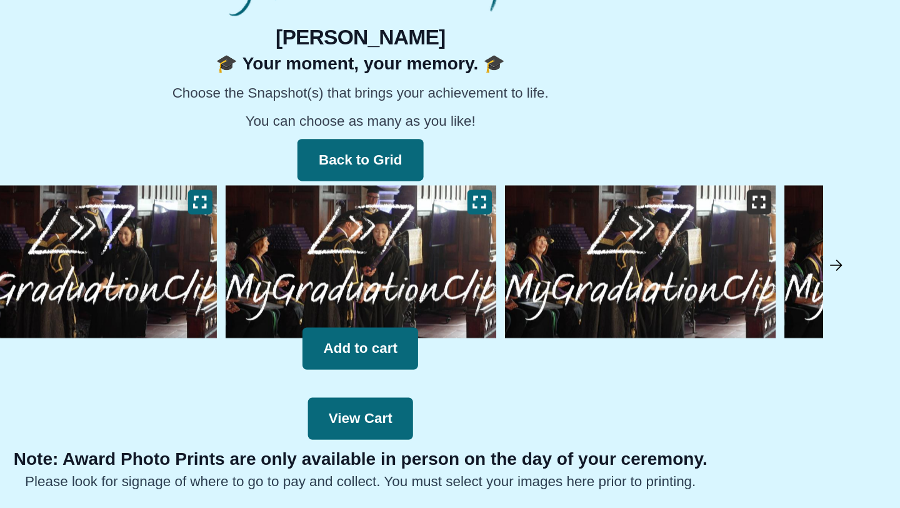
click at [732, 237] on icon at bounding box center [735, 238] width 10 height 10
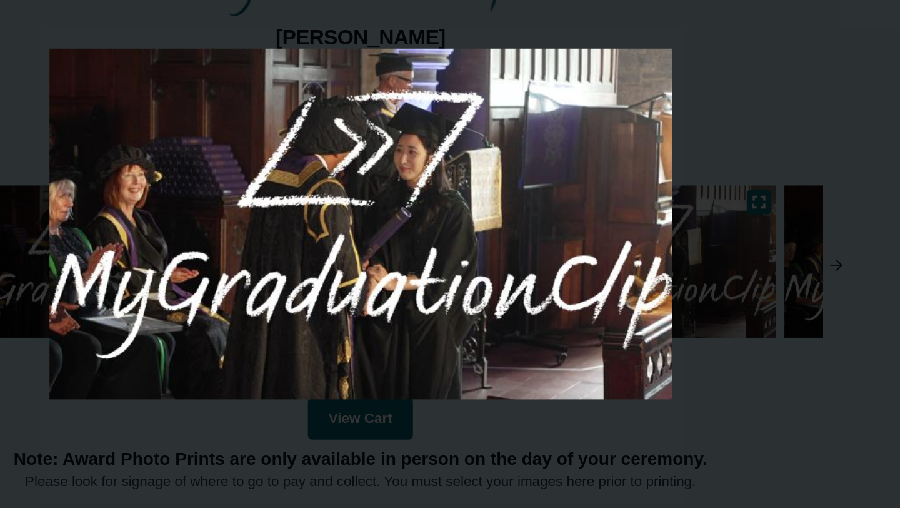
click at [719, 182] on div at bounding box center [450, 254] width 900 height 508
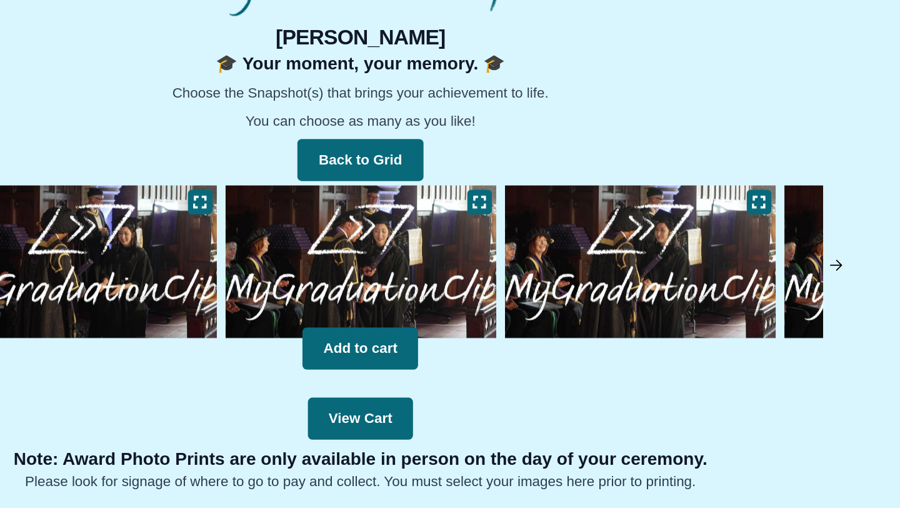
click at [788, 286] on img at bounding box center [789, 283] width 13 height 13
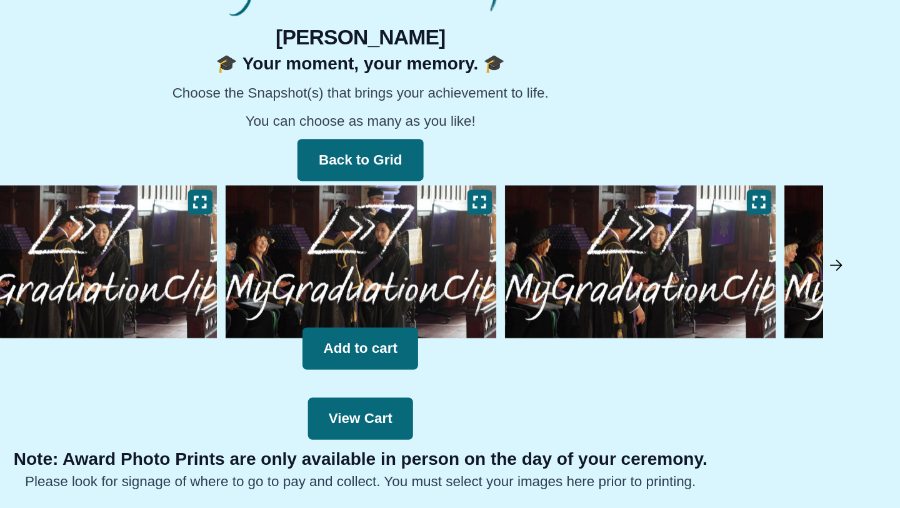
click at [782, 285] on div "0 [PERSON_NAME] 🎓 Your moment, your memory. 🎓 Choose the Snapshot(s) that bring…" at bounding box center [450, 278] width 880 height 334
click at [793, 284] on img at bounding box center [789, 283] width 13 height 13
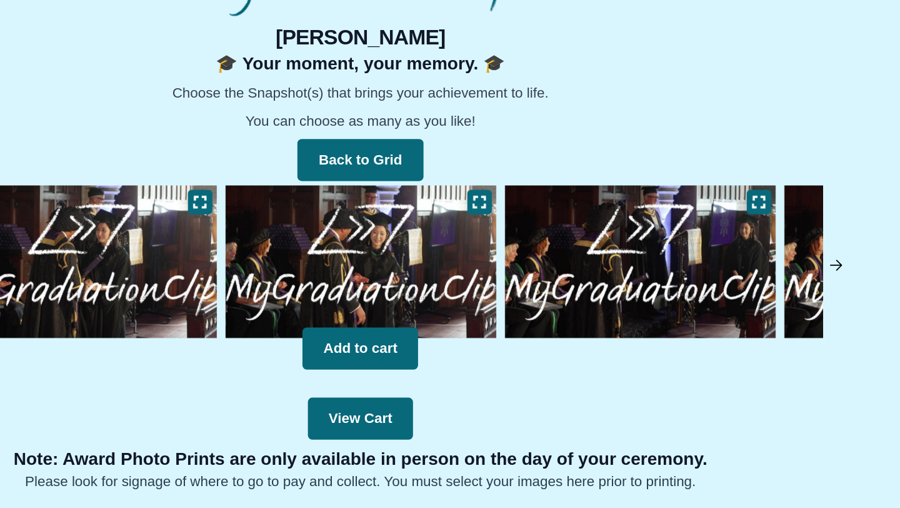
click at [792, 283] on img at bounding box center [789, 283] width 13 height 13
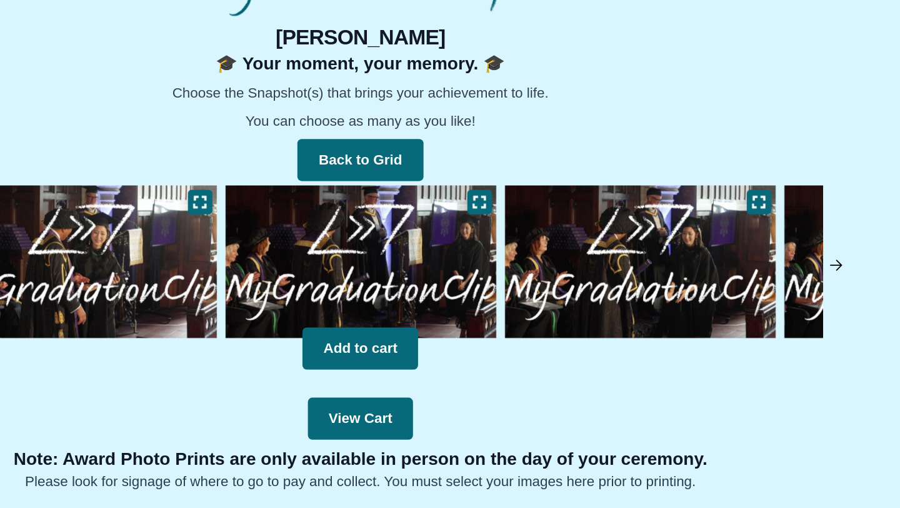
click at [792, 283] on img at bounding box center [789, 283] width 13 height 13
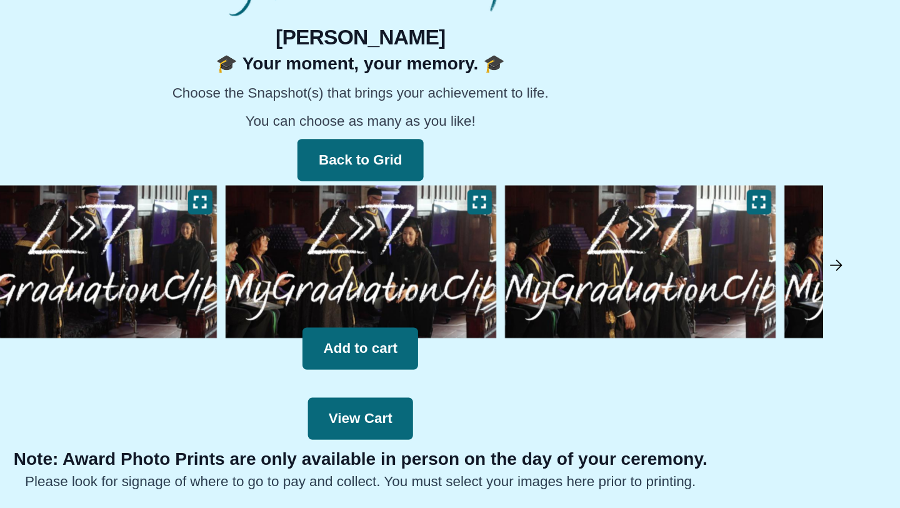
click at [793, 283] on img at bounding box center [789, 283] width 13 height 13
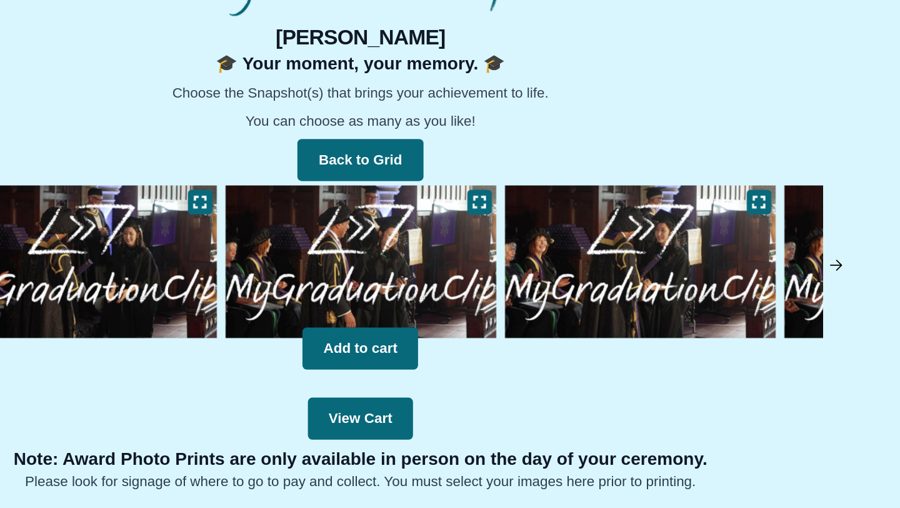
click at [703, 271] on img at bounding box center [649, 280] width 199 height 115
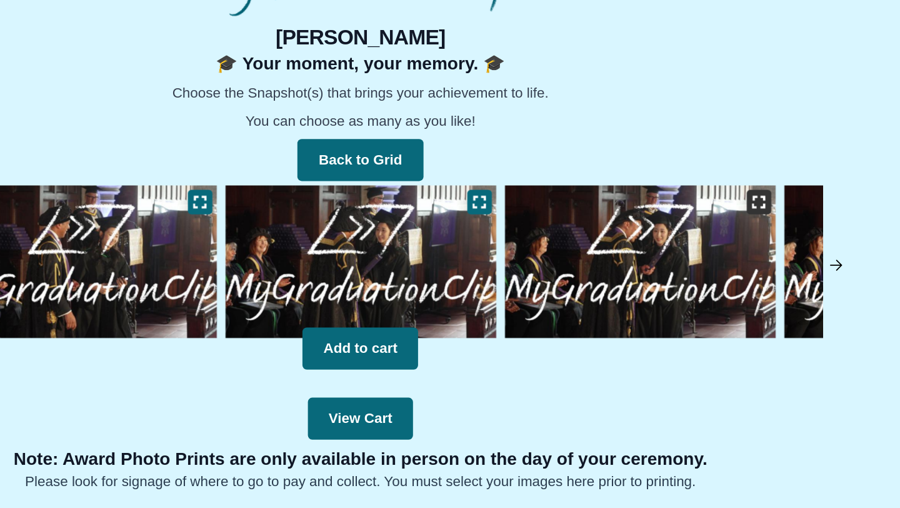
click at [731, 238] on icon at bounding box center [735, 238] width 10 height 10
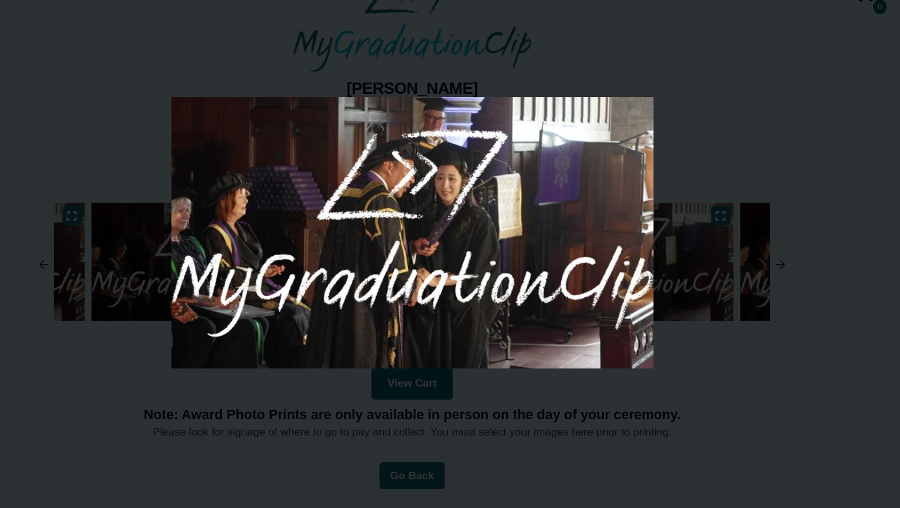
click at [679, 171] on div at bounding box center [450, 254] width 900 height 508
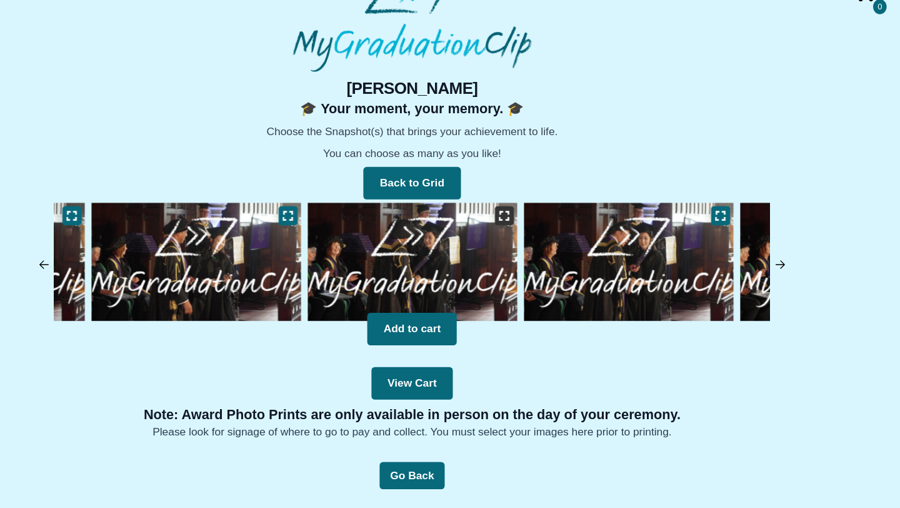
click at [534, 241] on icon at bounding box center [535, 238] width 10 height 10
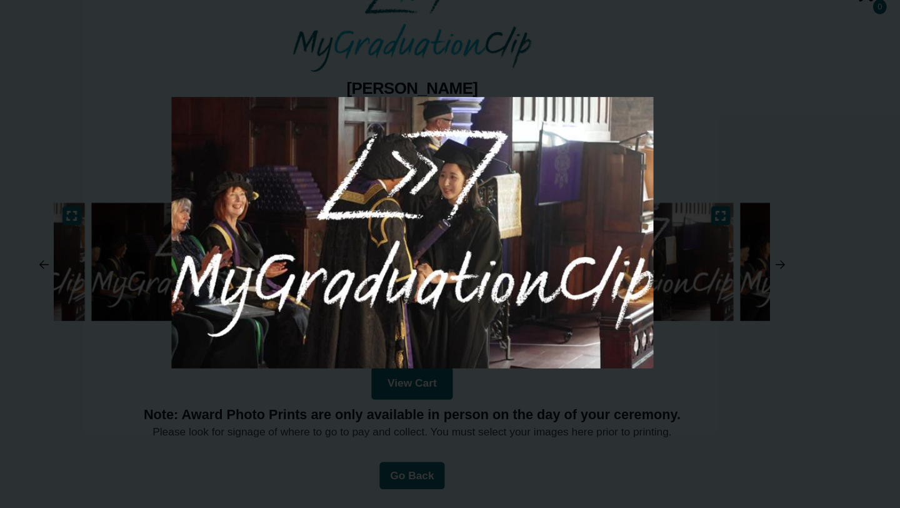
click at [725, 209] on div at bounding box center [450, 254] width 900 height 508
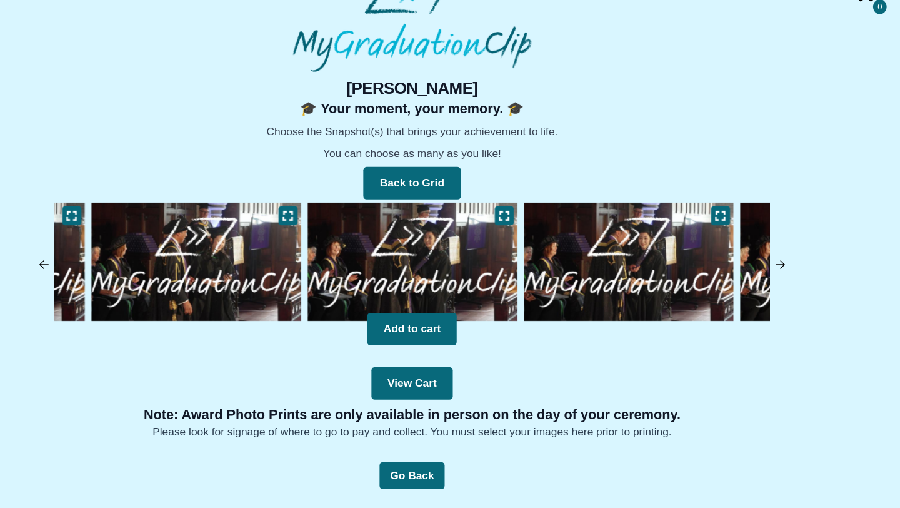
click at [458, 298] on img at bounding box center [450, 280] width 199 height 115
click at [459, 341] on button "Add to cart" at bounding box center [450, 343] width 83 height 30
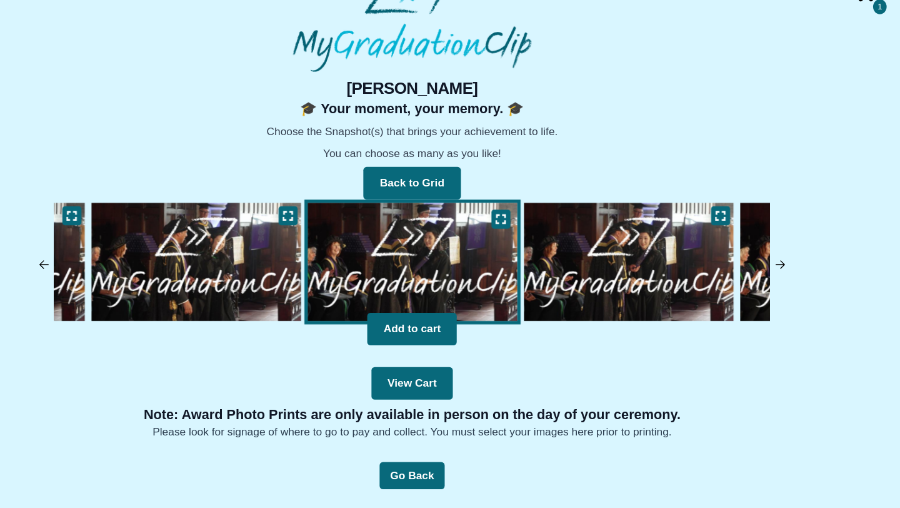
click at [783, 284] on img at bounding box center [789, 283] width 13 height 13
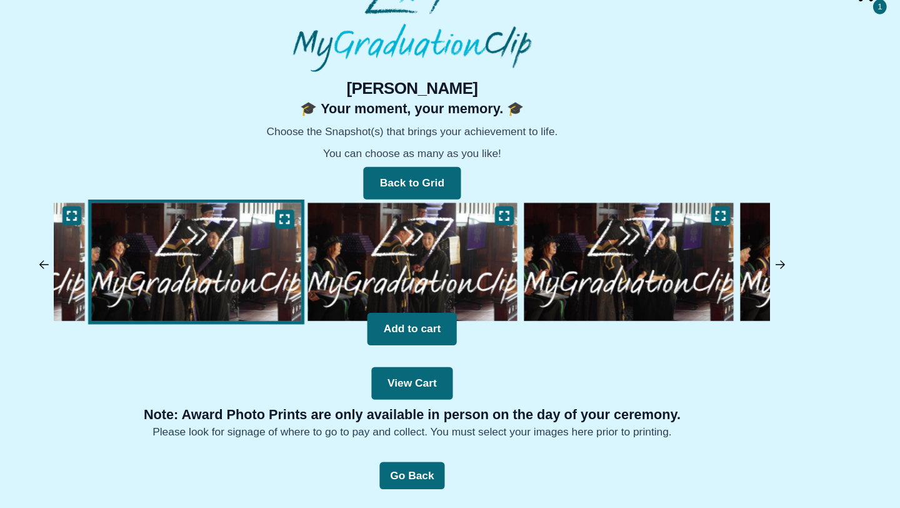
click at [469, 266] on img at bounding box center [450, 280] width 199 height 115
click at [470, 274] on img at bounding box center [450, 280] width 199 height 115
click at [505, 269] on img at bounding box center [450, 280] width 199 height 115
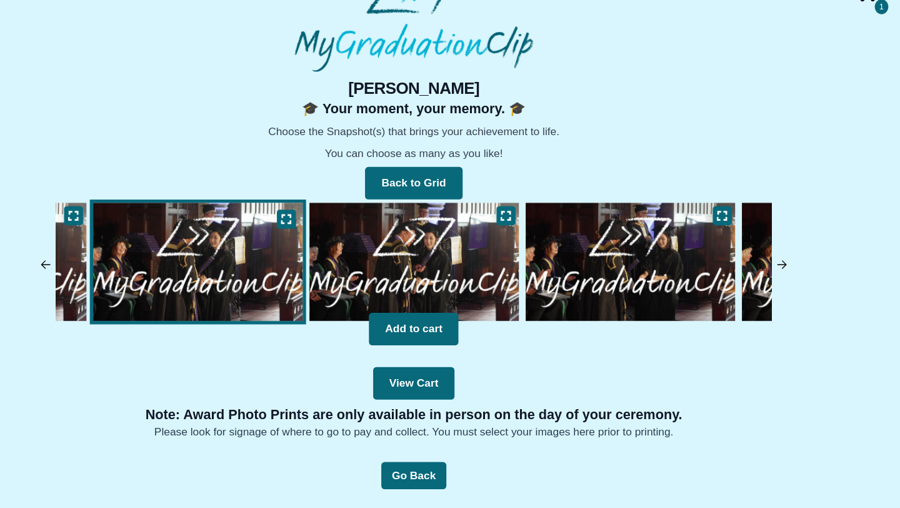
click at [503, 270] on img at bounding box center [450, 280] width 199 height 115
click at [503, 269] on img at bounding box center [450, 280] width 199 height 115
click at [540, 243] on button at bounding box center [535, 238] width 18 height 18
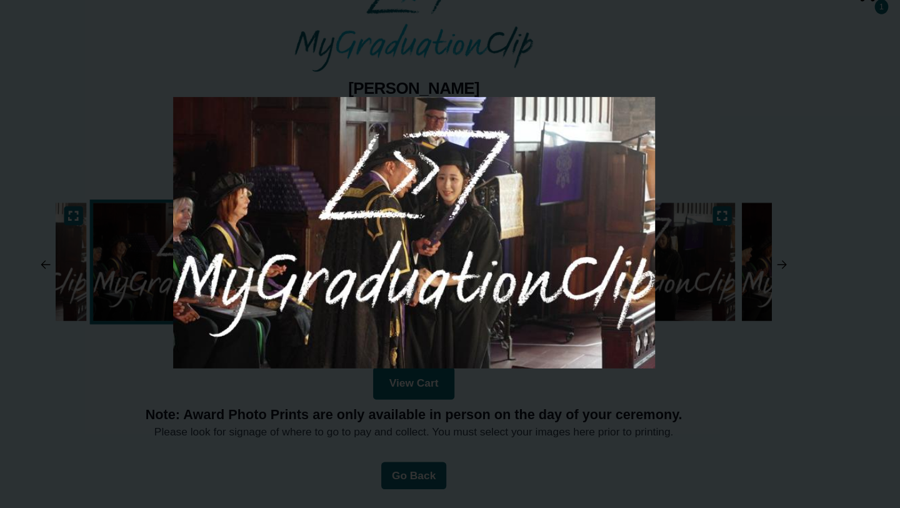
click at [529, 405] on div at bounding box center [450, 254] width 900 height 508
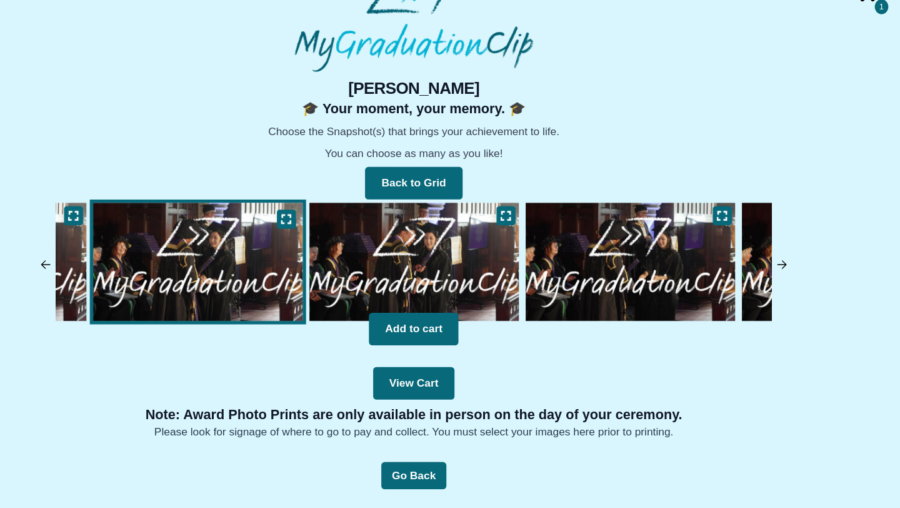
click at [494, 306] on img at bounding box center [450, 280] width 199 height 115
click at [534, 235] on icon at bounding box center [535, 238] width 10 height 10
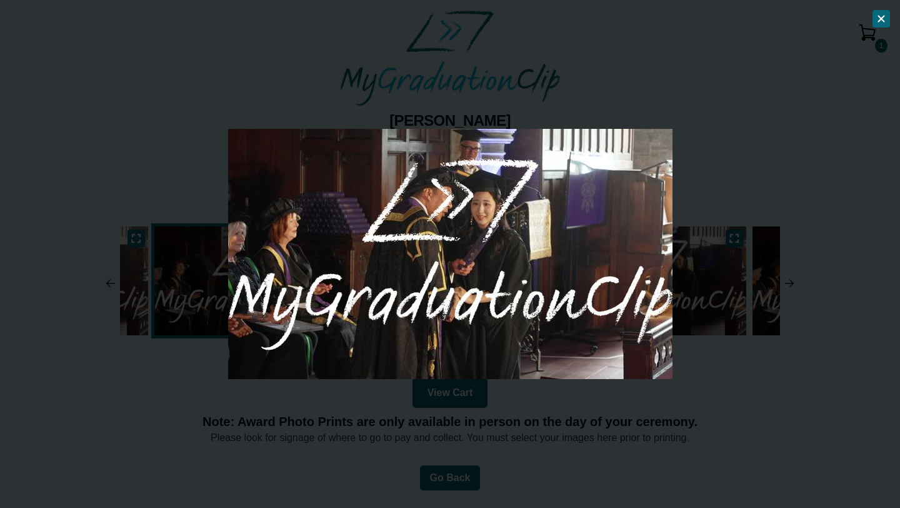
click at [705, 142] on div at bounding box center [450, 254] width 900 height 508
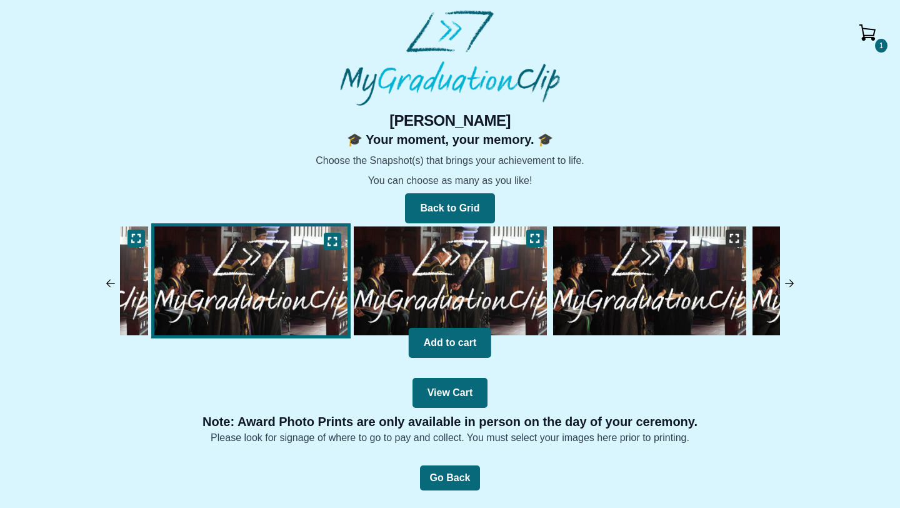
click at [736, 242] on icon at bounding box center [734, 238] width 9 height 8
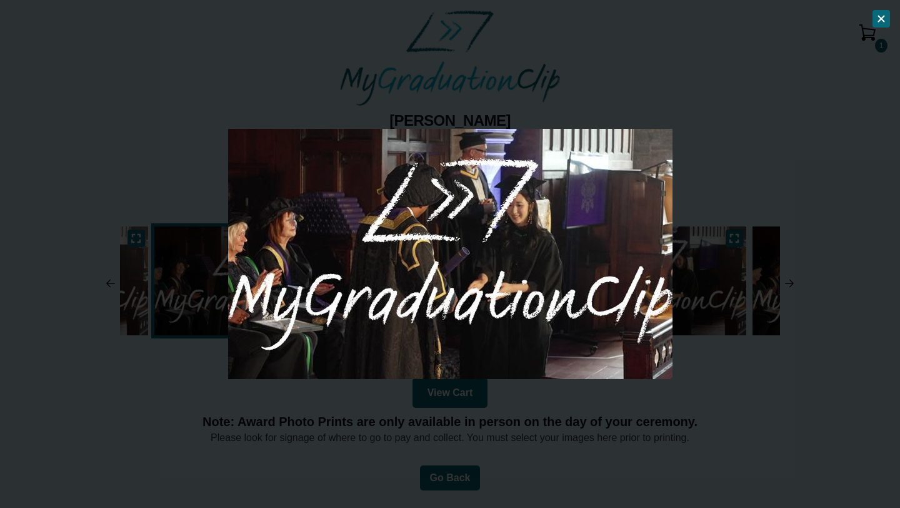
click at [741, 197] on div at bounding box center [450, 254] width 900 height 508
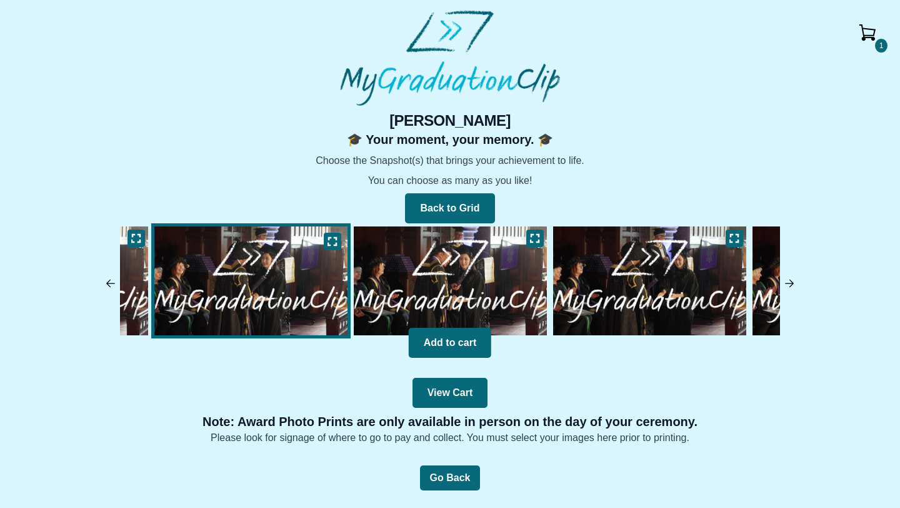
click at [796, 285] on div "1 [PERSON_NAME] 🎓 Your moment, your memory. 🎓 Choose the Snapshot(s) that bring…" at bounding box center [450, 278] width 880 height 334
click at [791, 285] on img at bounding box center [789, 283] width 13 height 13
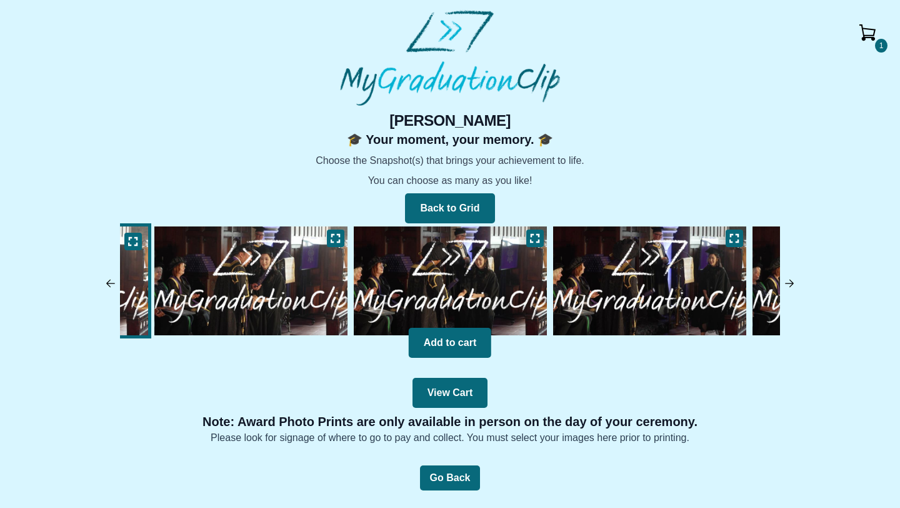
click at [791, 285] on img at bounding box center [789, 283] width 13 height 13
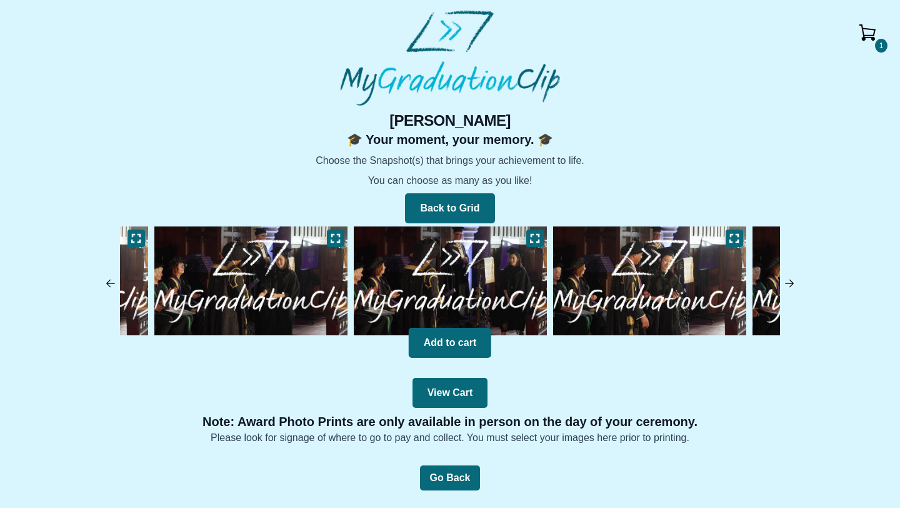
click at [791, 285] on img at bounding box center [789, 283] width 13 height 13
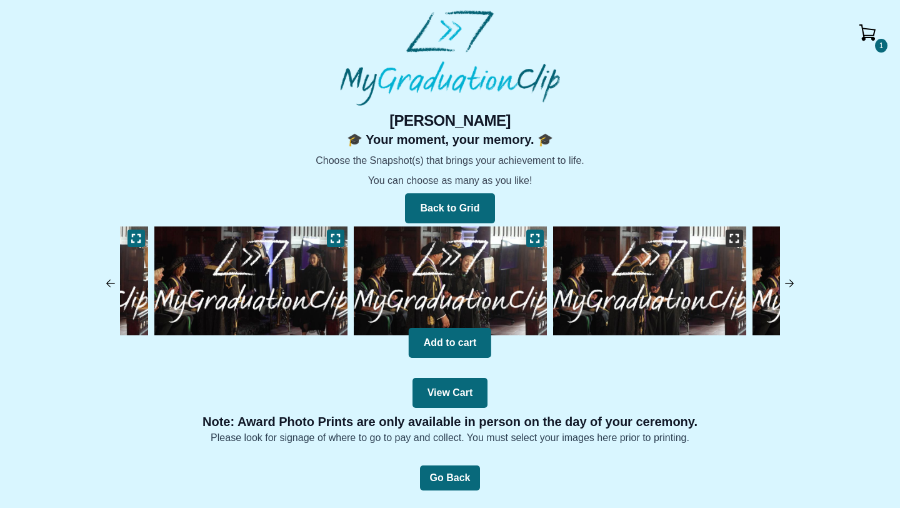
click at [734, 239] on icon at bounding box center [735, 238] width 10 height 10
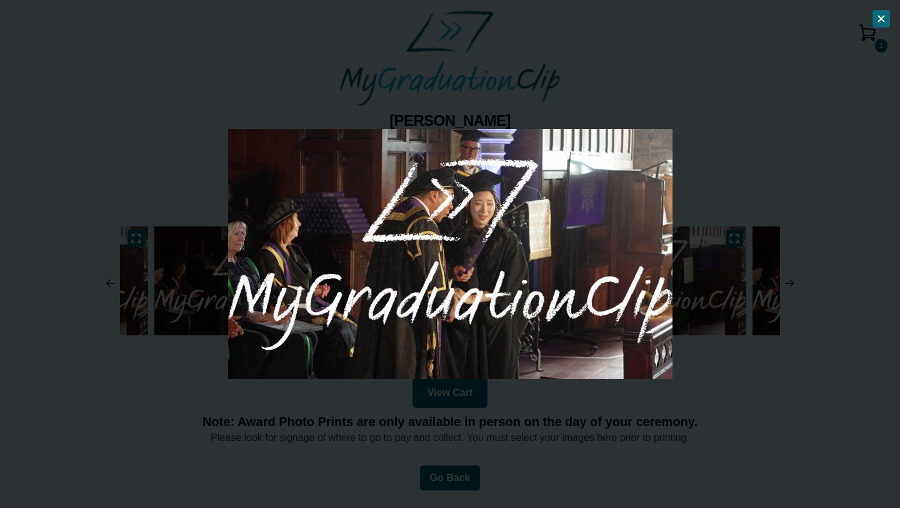
click at [739, 172] on div at bounding box center [450, 254] width 900 height 508
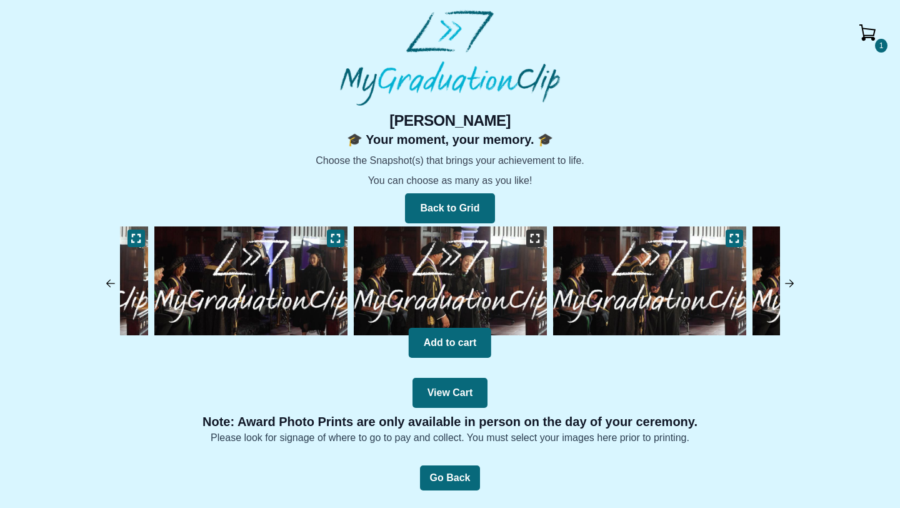
click at [538, 241] on icon at bounding box center [535, 238] width 9 height 8
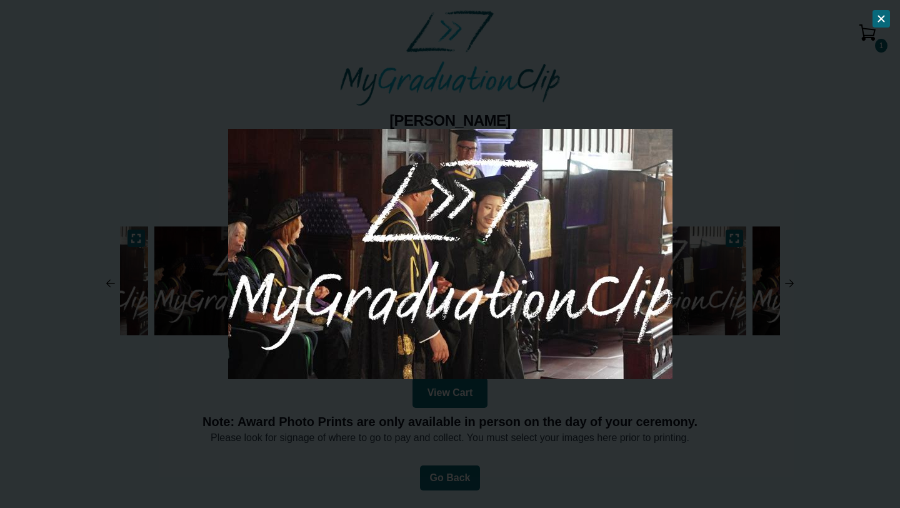
click at [730, 203] on div at bounding box center [450, 254] width 900 height 508
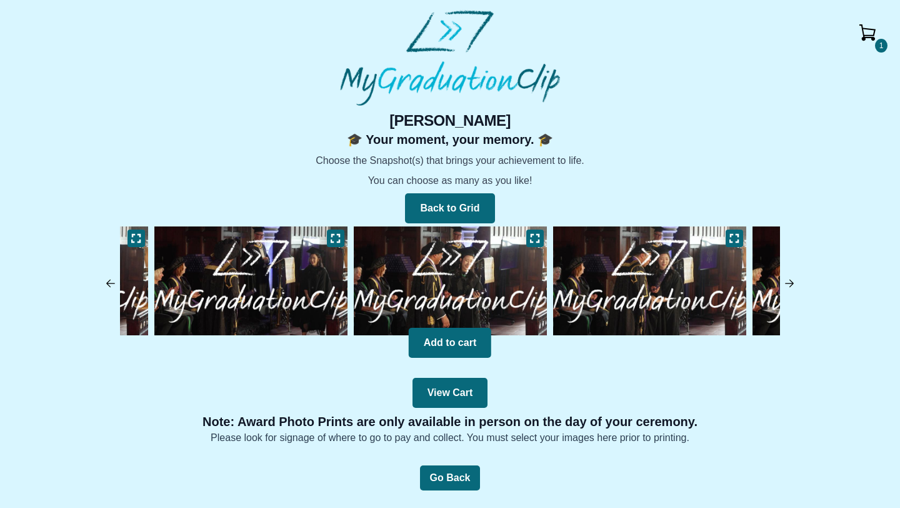
click at [789, 284] on img at bounding box center [789, 283] width 13 height 13
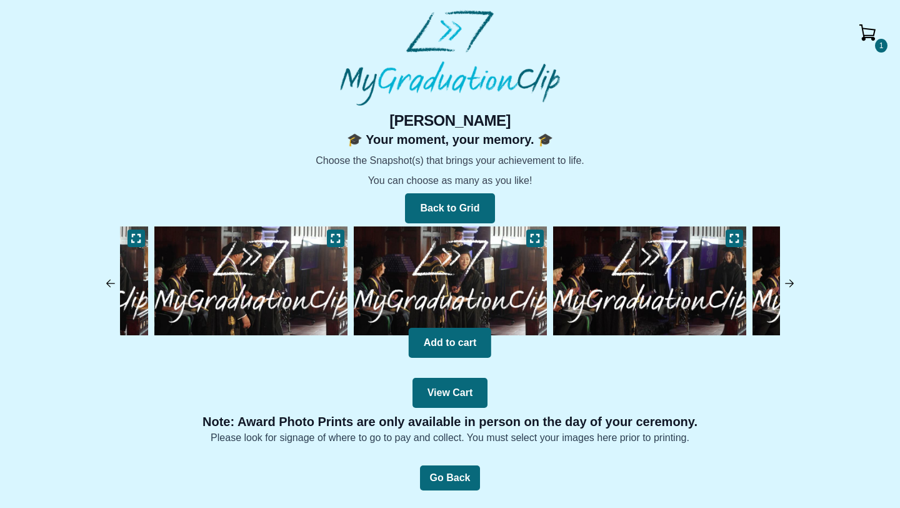
click at [790, 284] on img at bounding box center [789, 283] width 13 height 13
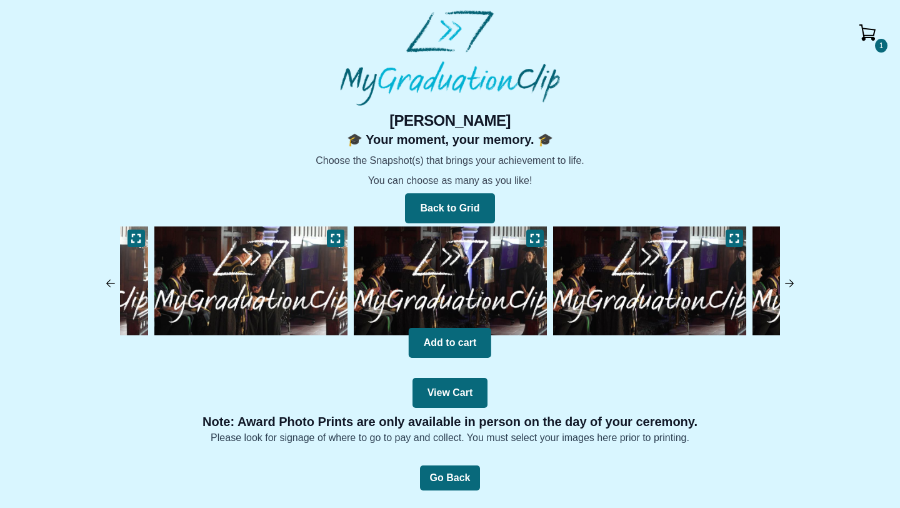
click at [790, 284] on img at bounding box center [789, 283] width 13 height 13
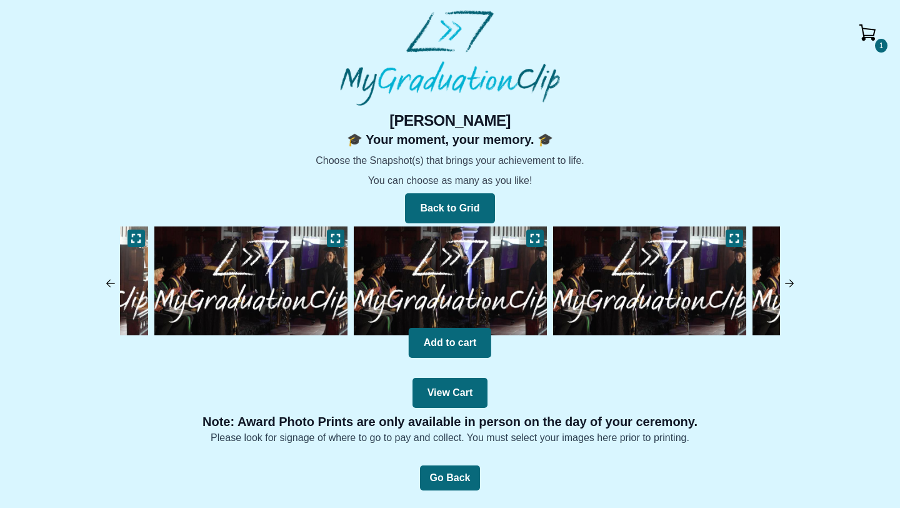
click at [790, 284] on img at bounding box center [789, 283] width 13 height 13
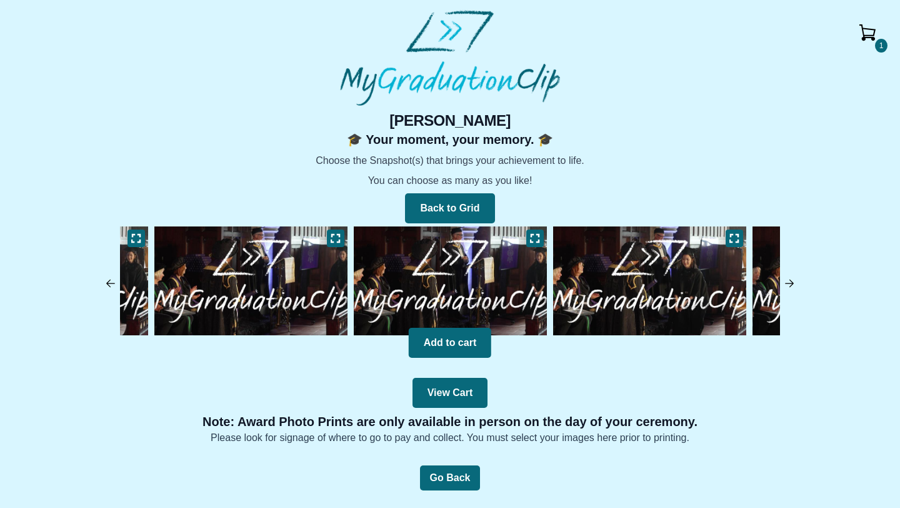
click at [790, 284] on img at bounding box center [789, 283] width 13 height 13
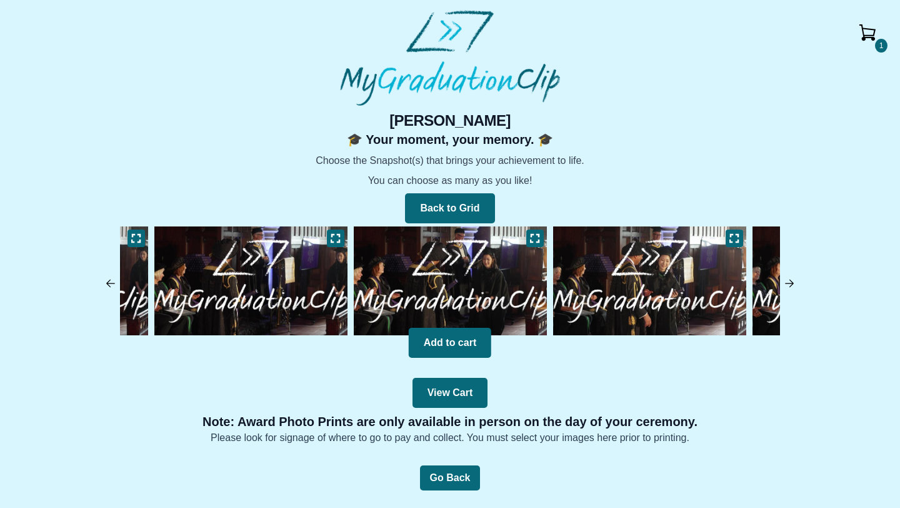
click at [790, 284] on img at bounding box center [789, 283] width 13 height 13
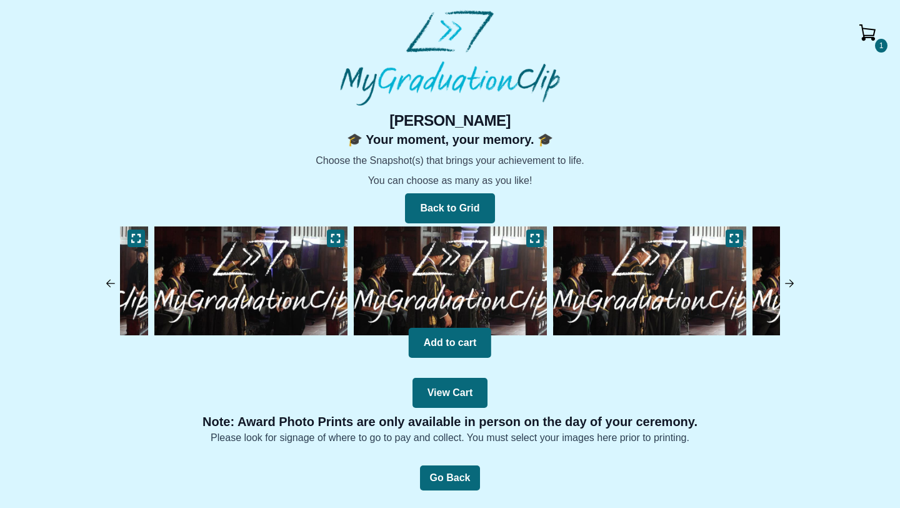
click at [790, 284] on img at bounding box center [789, 283] width 13 height 13
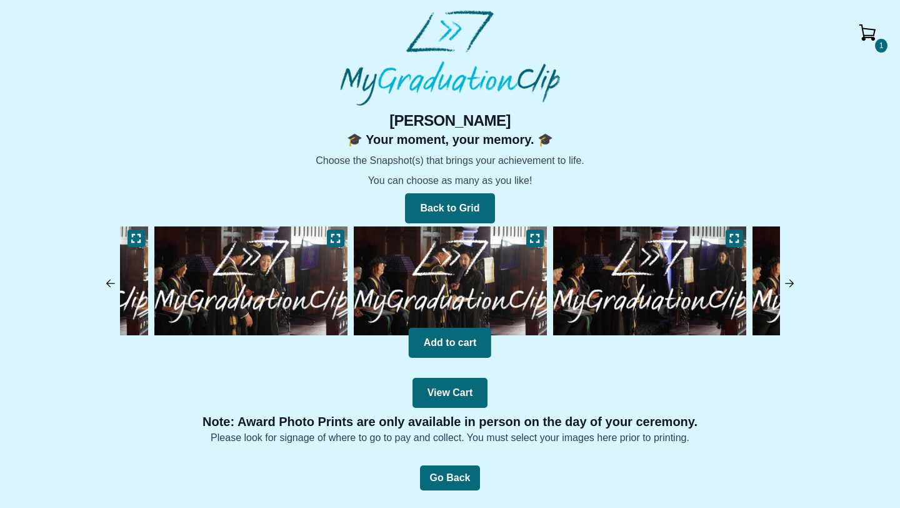
click at [871, 31] on img at bounding box center [868, 33] width 30 height 30
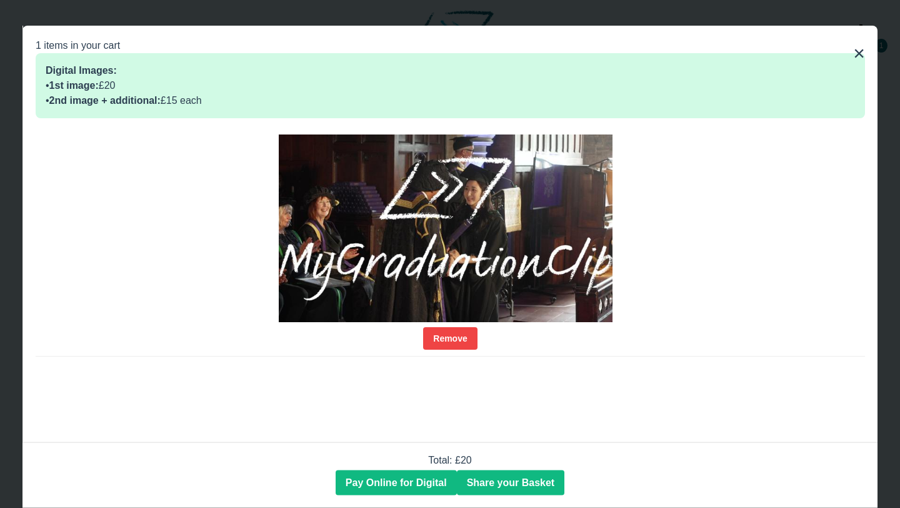
click at [862, 53] on button "×" at bounding box center [859, 53] width 12 height 30
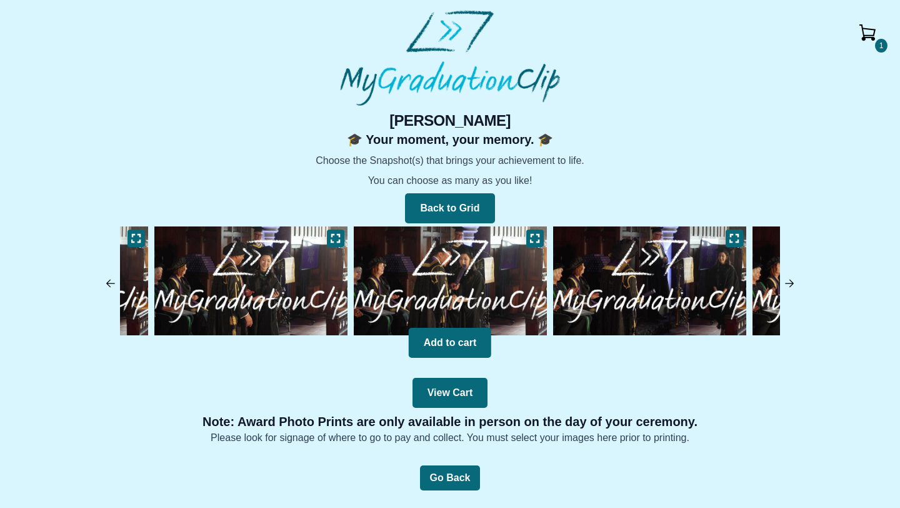
click at [473, 276] on img at bounding box center [450, 280] width 199 height 115
click at [541, 238] on button at bounding box center [535, 238] width 18 height 18
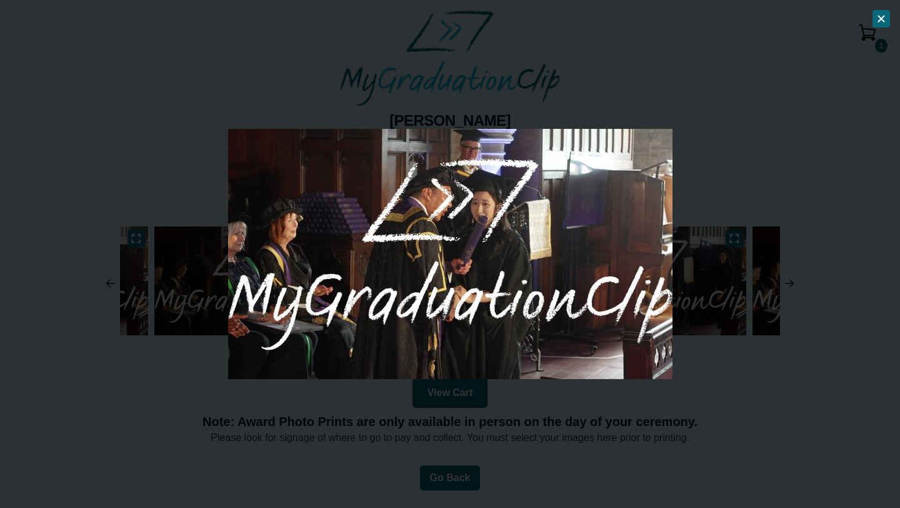
click at [880, 19] on icon at bounding box center [881, 19] width 10 height 10
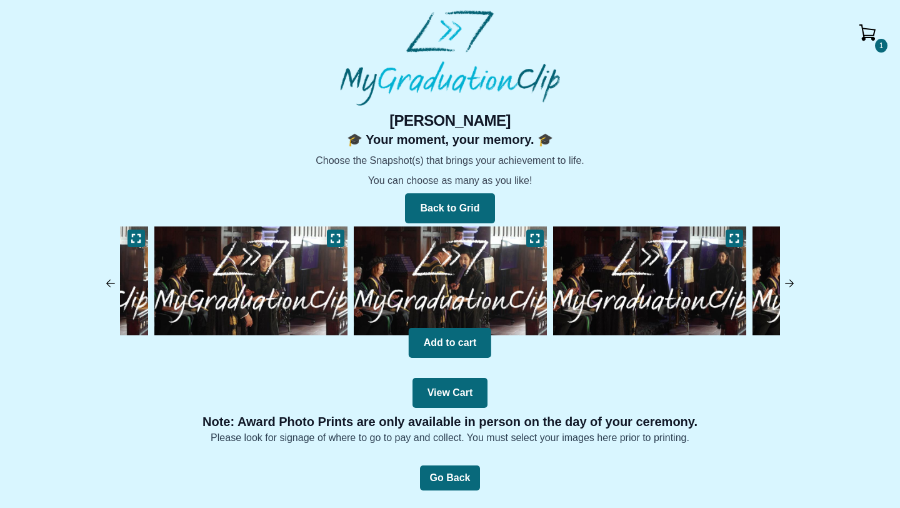
click at [112, 283] on img at bounding box center [110, 283] width 13 height 13
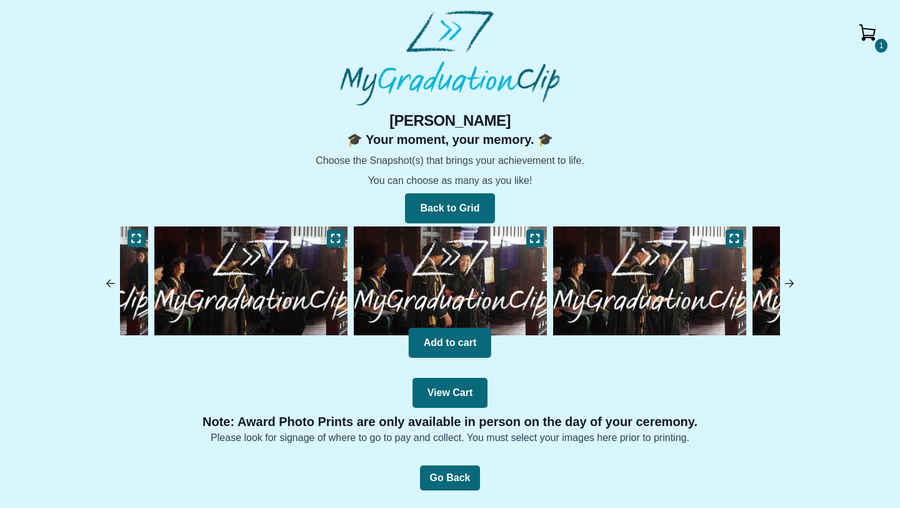
click at [112, 283] on img at bounding box center [110, 283] width 13 height 13
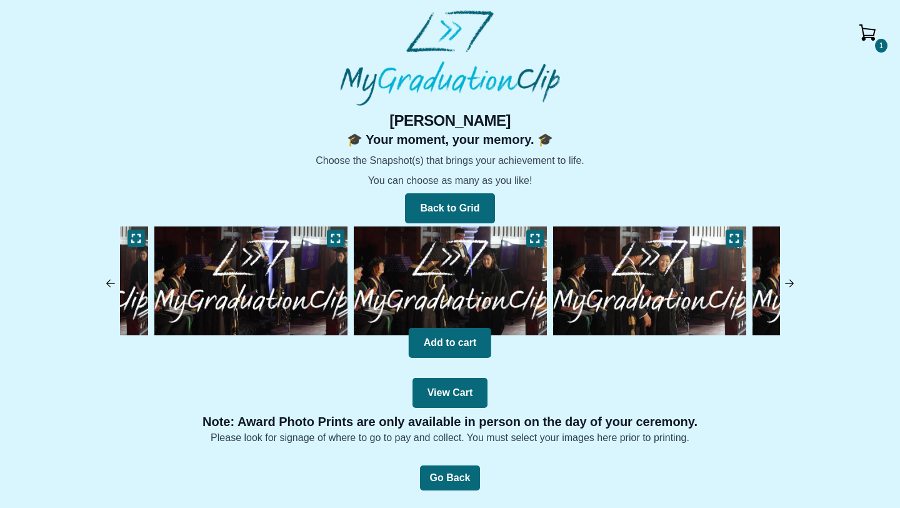
click at [112, 283] on img at bounding box center [110, 283] width 13 height 13
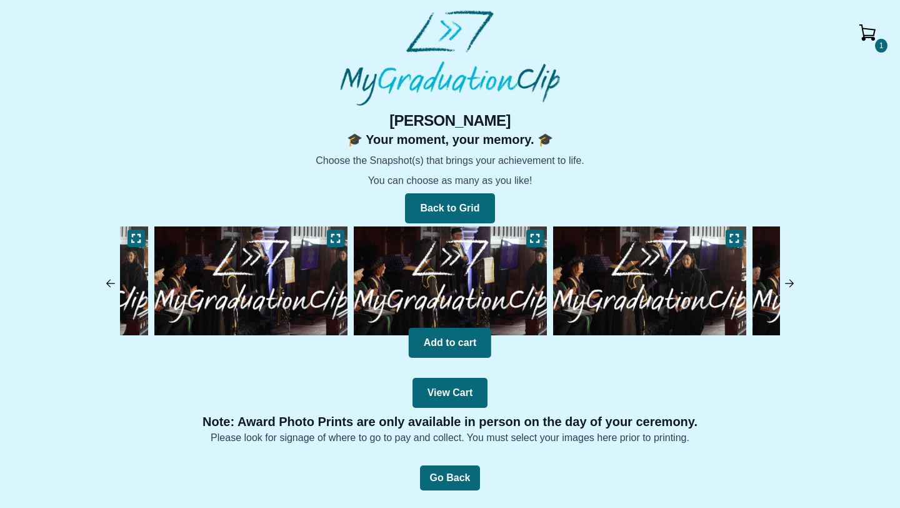
click at [112, 283] on img at bounding box center [110, 283] width 13 height 13
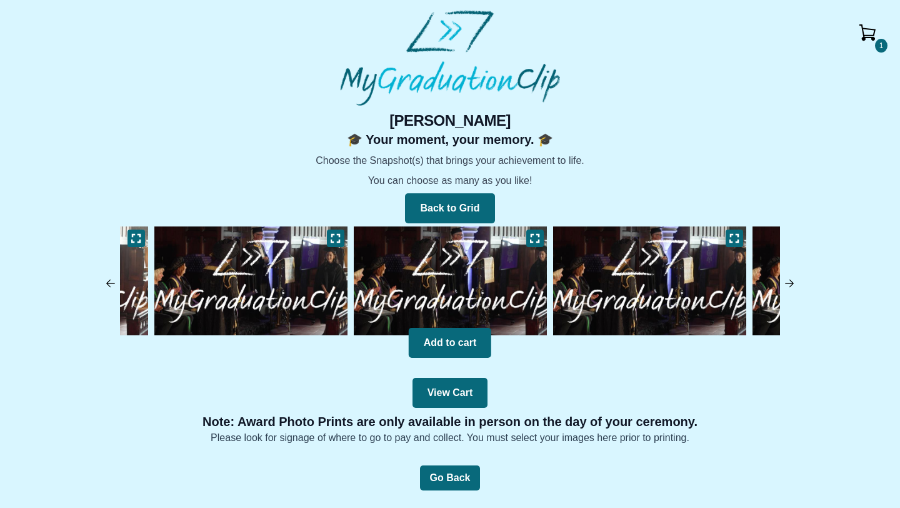
click at [112, 283] on img at bounding box center [110, 283] width 13 height 13
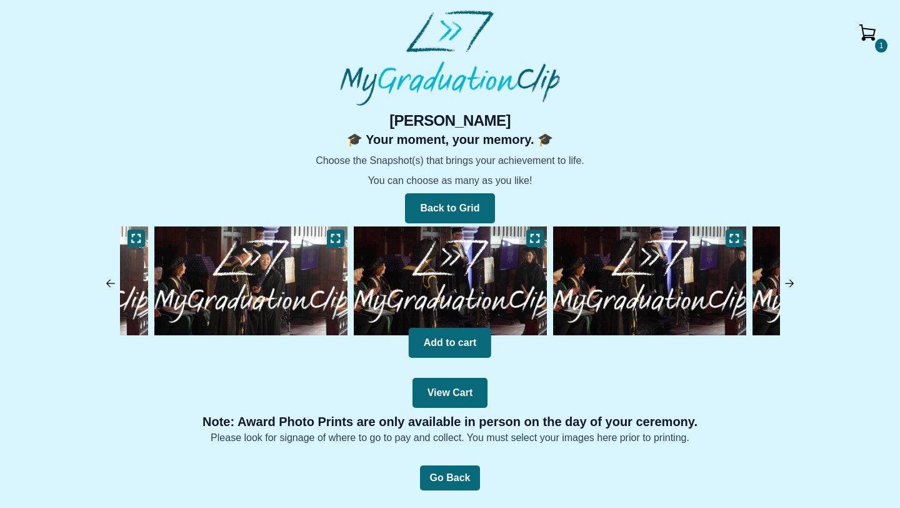
click at [111, 283] on img at bounding box center [110, 283] width 13 height 13
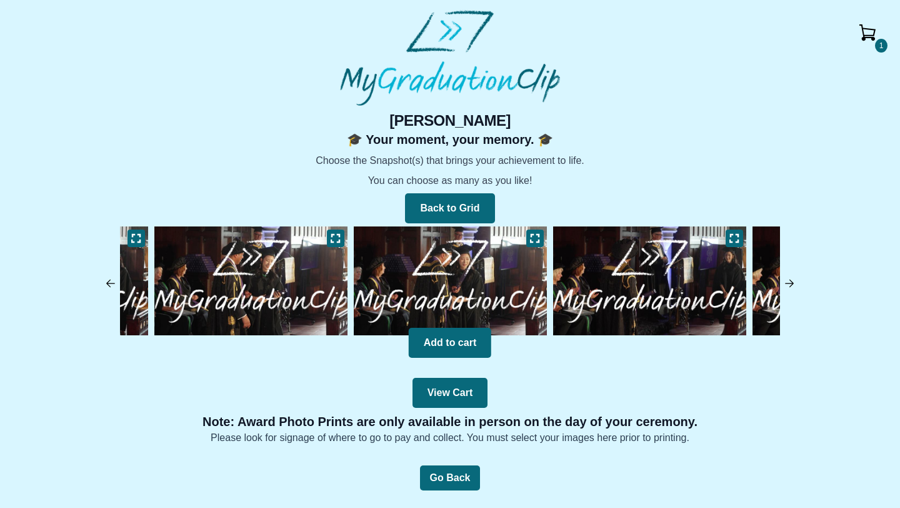
click at [111, 283] on img at bounding box center [110, 283] width 13 height 13
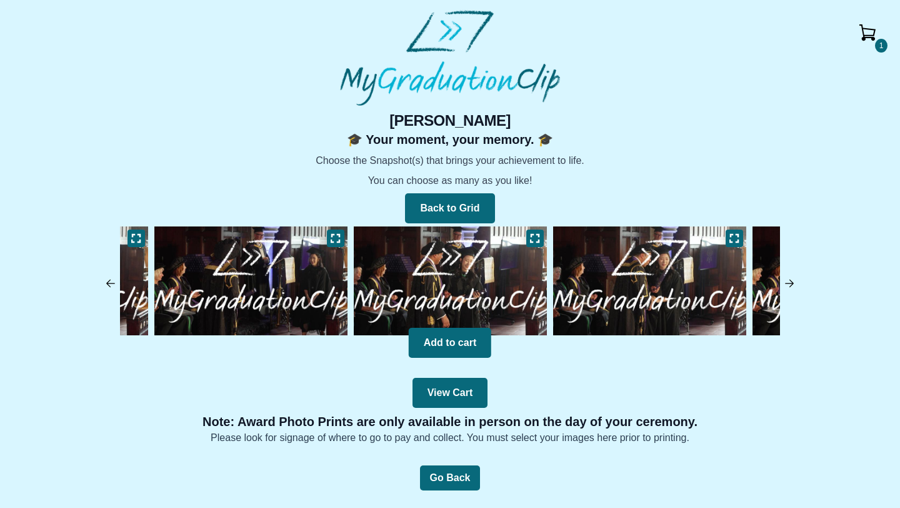
click at [112, 283] on img at bounding box center [110, 283] width 13 height 13
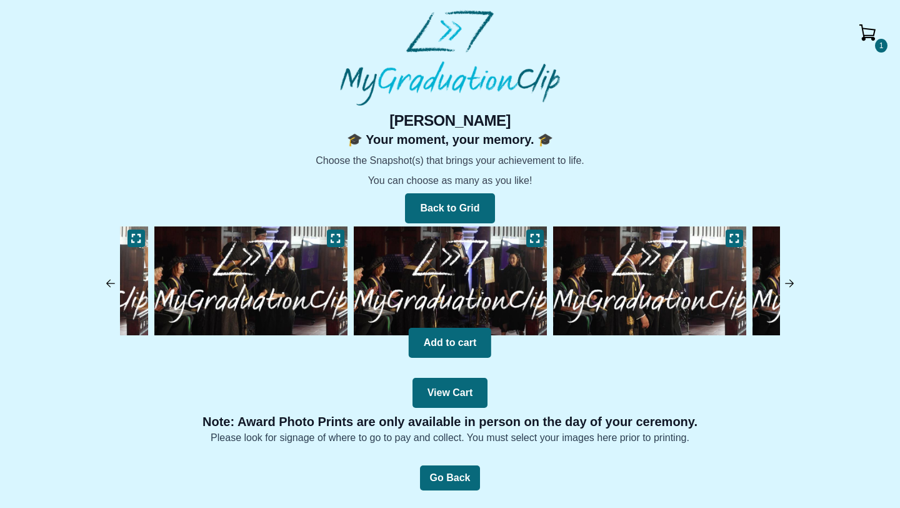
click at [112, 283] on img at bounding box center [110, 283] width 13 height 13
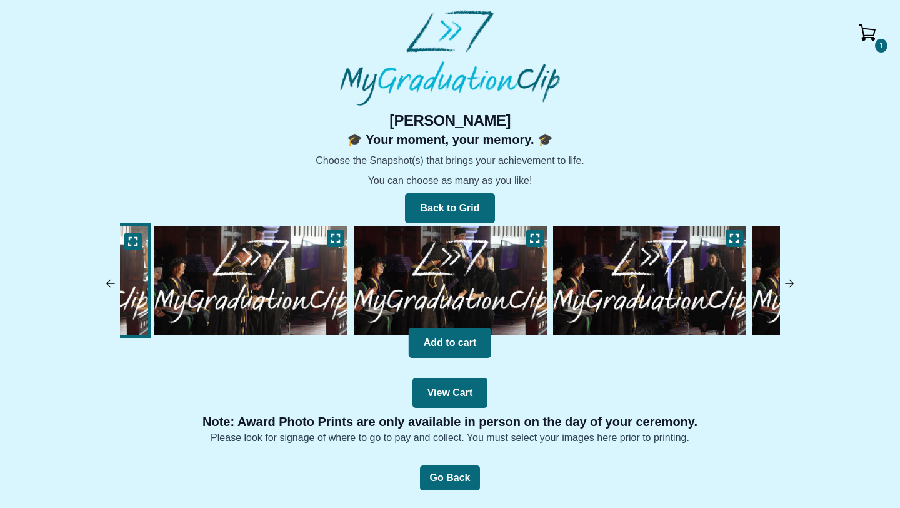
click at [113, 283] on img at bounding box center [110, 283] width 13 height 13
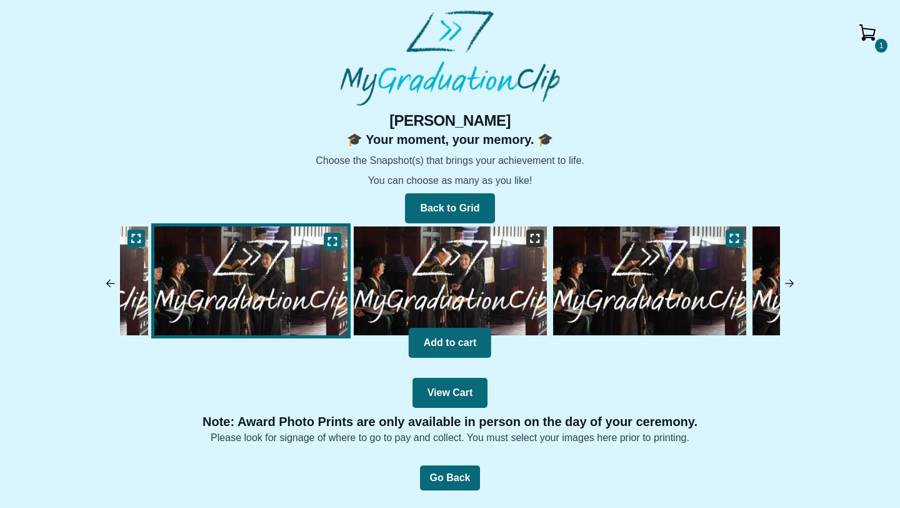
click at [539, 241] on icon at bounding box center [535, 238] width 9 height 8
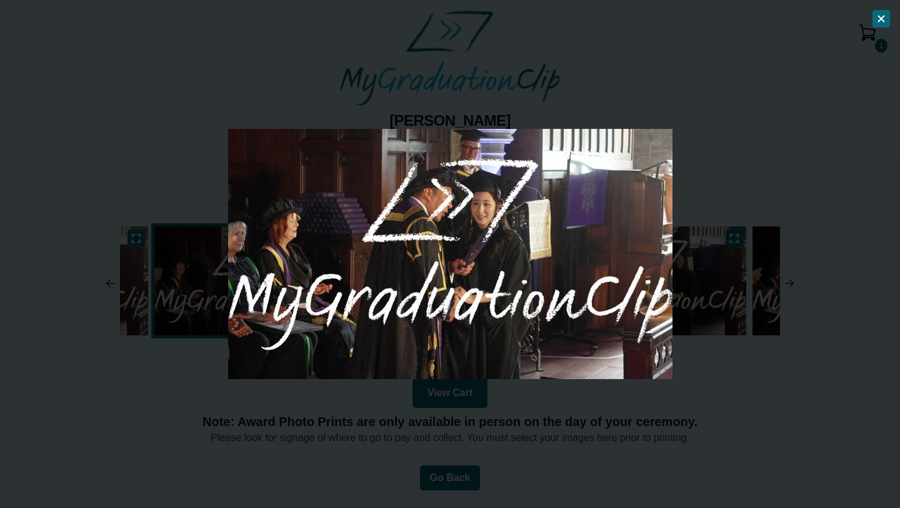
click at [887, 16] on button at bounding box center [882, 19] width 18 height 18
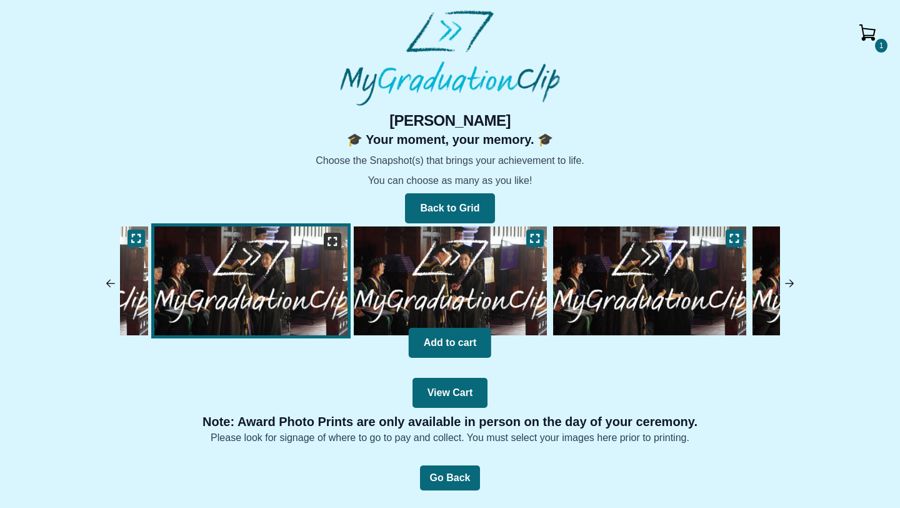
click at [328, 249] on button at bounding box center [333, 242] width 18 height 18
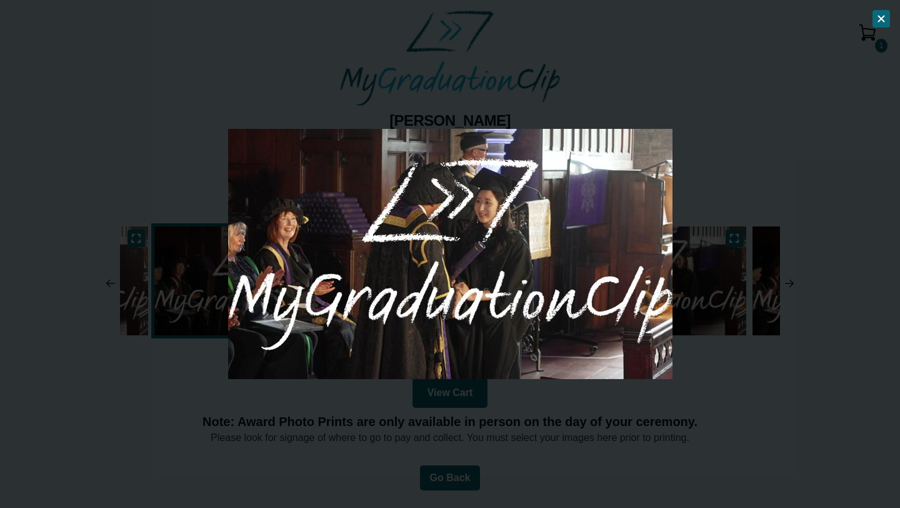
click at [883, 21] on icon at bounding box center [882, 19] width 6 height 6
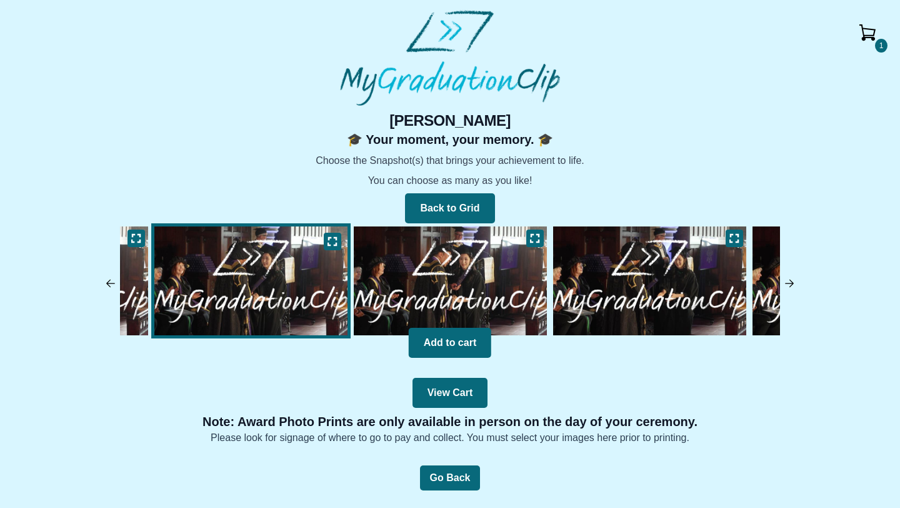
click at [487, 291] on img at bounding box center [450, 280] width 199 height 115
click at [448, 341] on button "Add to cart" at bounding box center [450, 343] width 83 height 30
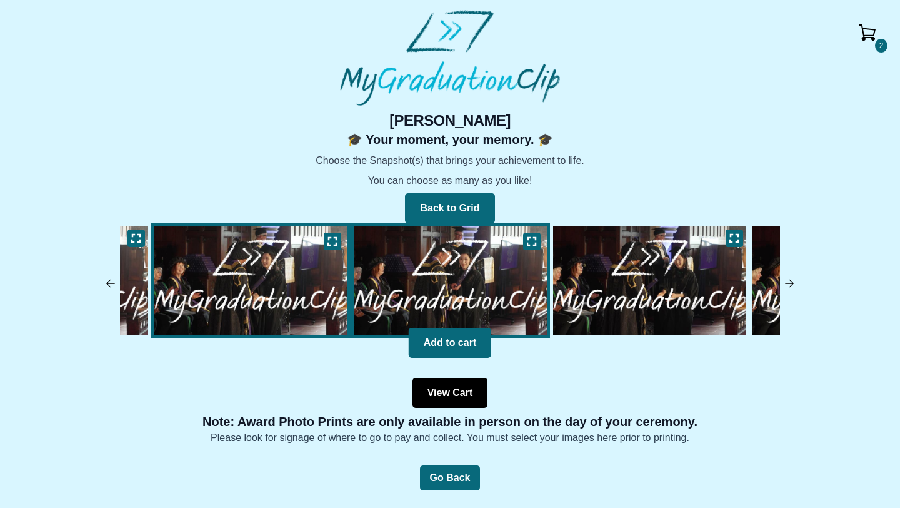
click at [459, 399] on button "View Cart" at bounding box center [451, 393] width 76 height 30
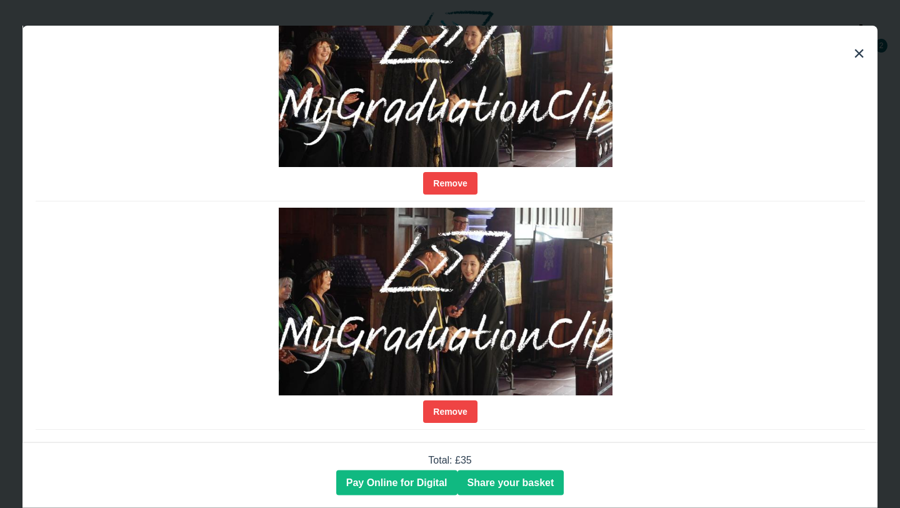
scroll to position [174, 0]
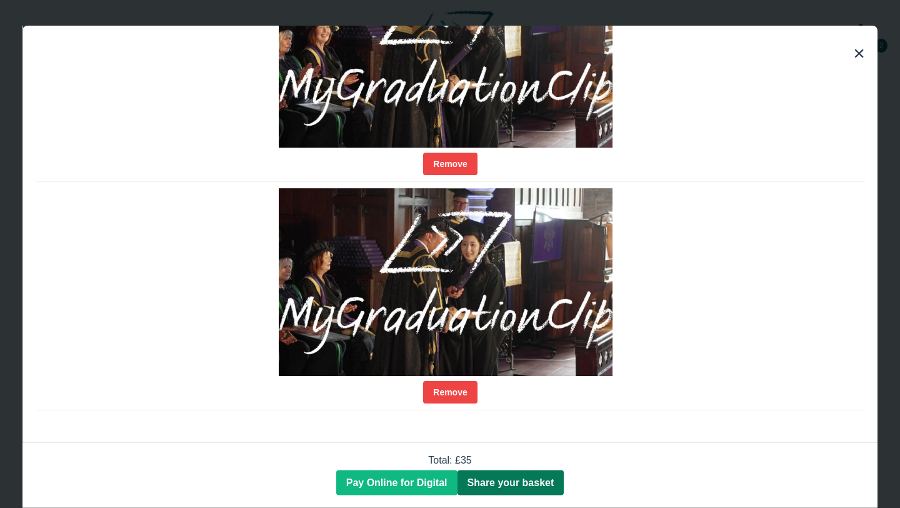
click at [494, 479] on span "Share your basket" at bounding box center [511, 482] width 87 height 11
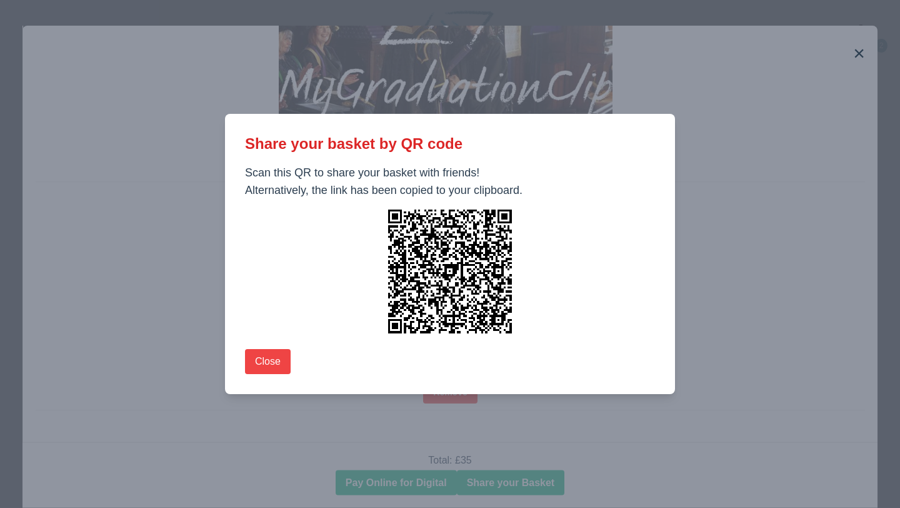
click at [750, 176] on div "Share your basket by QR code Scan this QR to share your basket with friends! Al…" at bounding box center [450, 254] width 900 height 508
click at [745, 157] on div "Share your basket by QR code Scan this QR to share your basket with friends! Al…" at bounding box center [450, 254] width 900 height 508
click at [258, 353] on button "Close" at bounding box center [268, 361] width 46 height 25
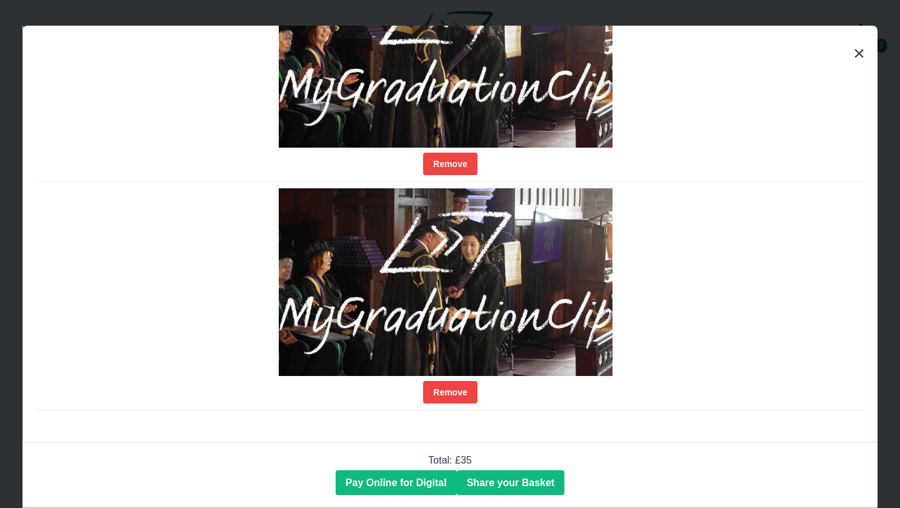
click at [240, 72] on div "Remove" at bounding box center [451, 67] width 830 height 215
